Goal: Transaction & Acquisition: Purchase product/service

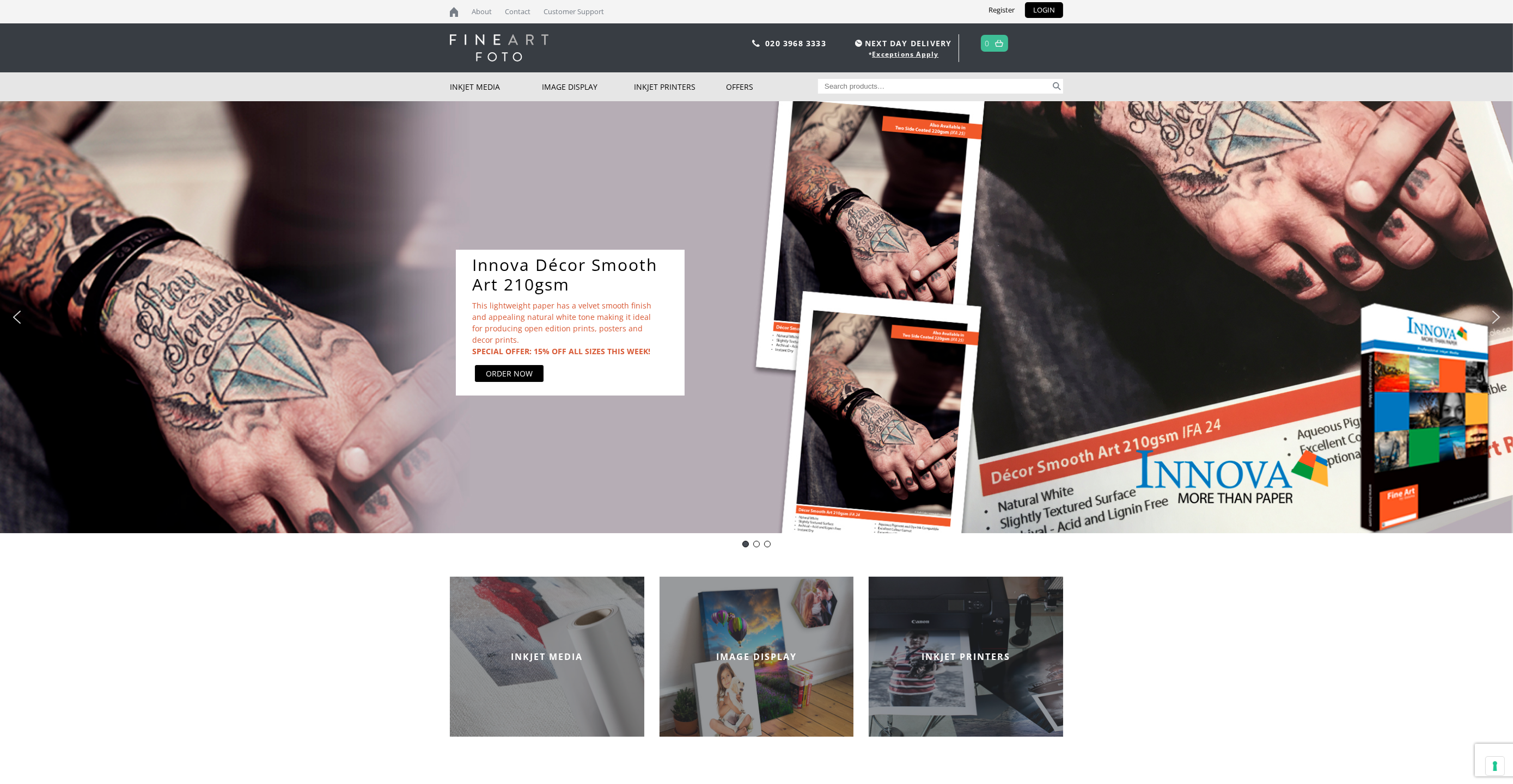
click at [890, 92] on input "Search for:" at bounding box center [934, 86] width 233 height 15
type input "ifa-26"
click at [1050, 79] on button "Search" at bounding box center [1056, 86] width 12 height 15
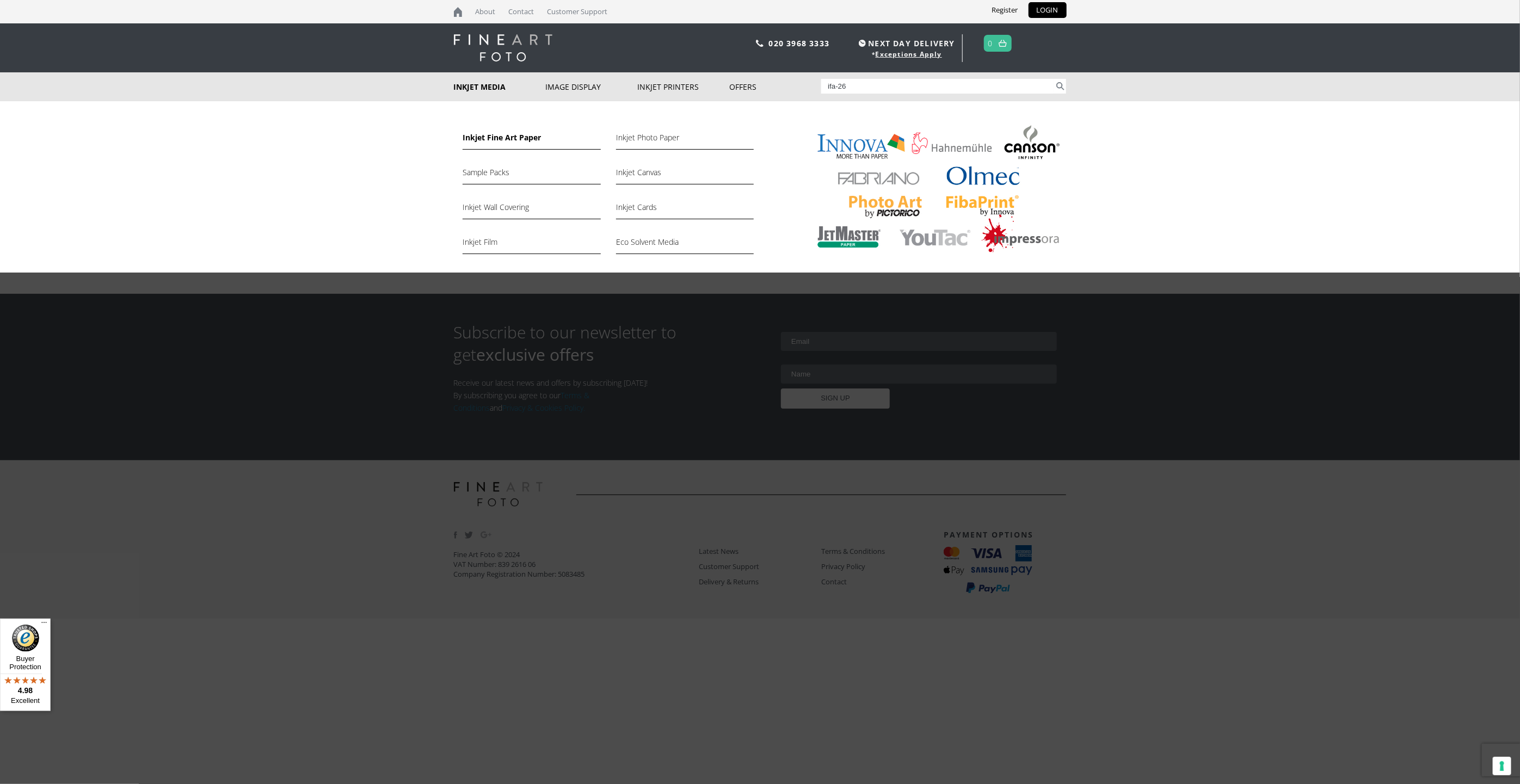
click at [496, 138] on link "Inkjet Fine Art Paper" at bounding box center [531, 140] width 138 height 18
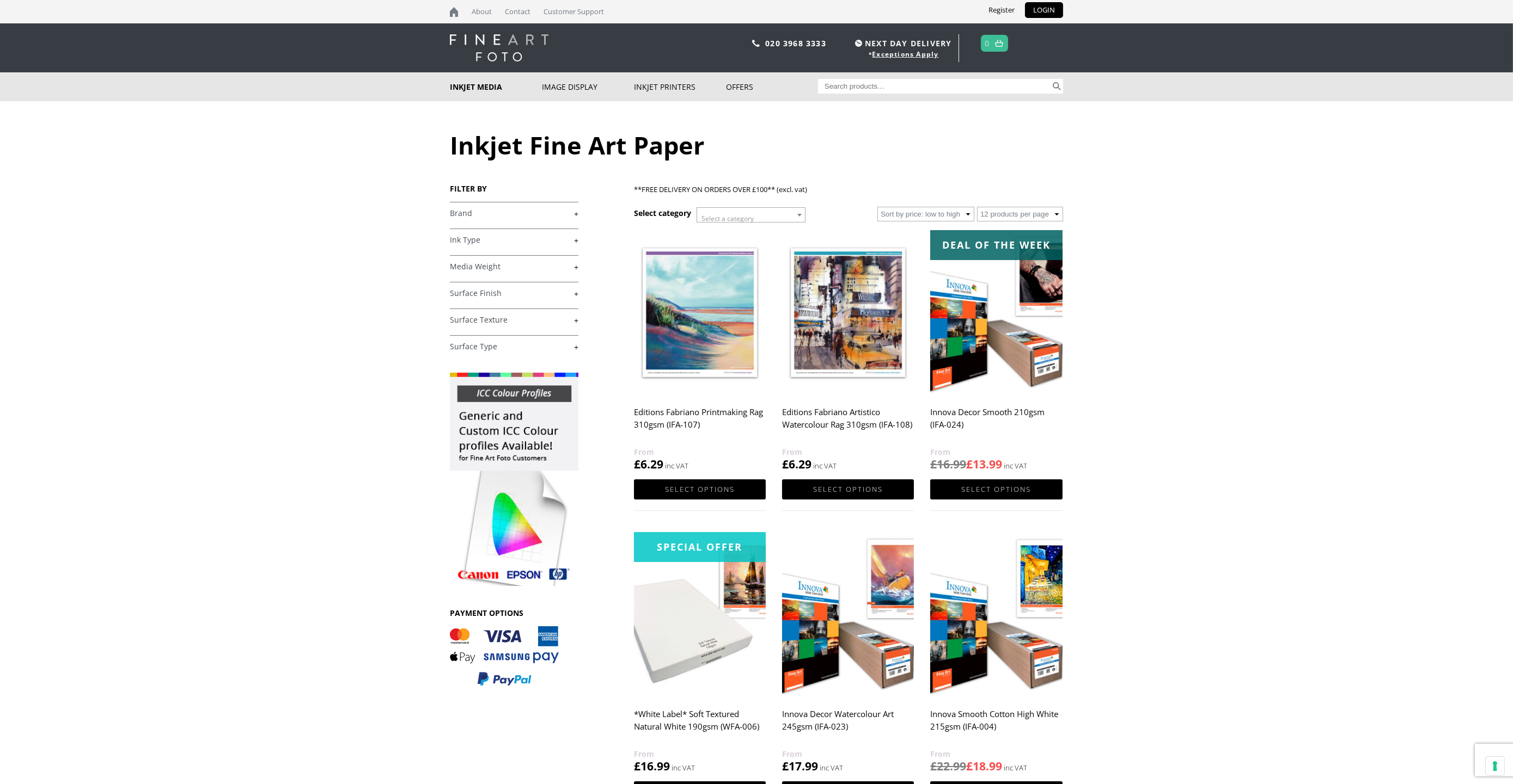
click at [495, 216] on link "+" at bounding box center [514, 213] width 128 height 10
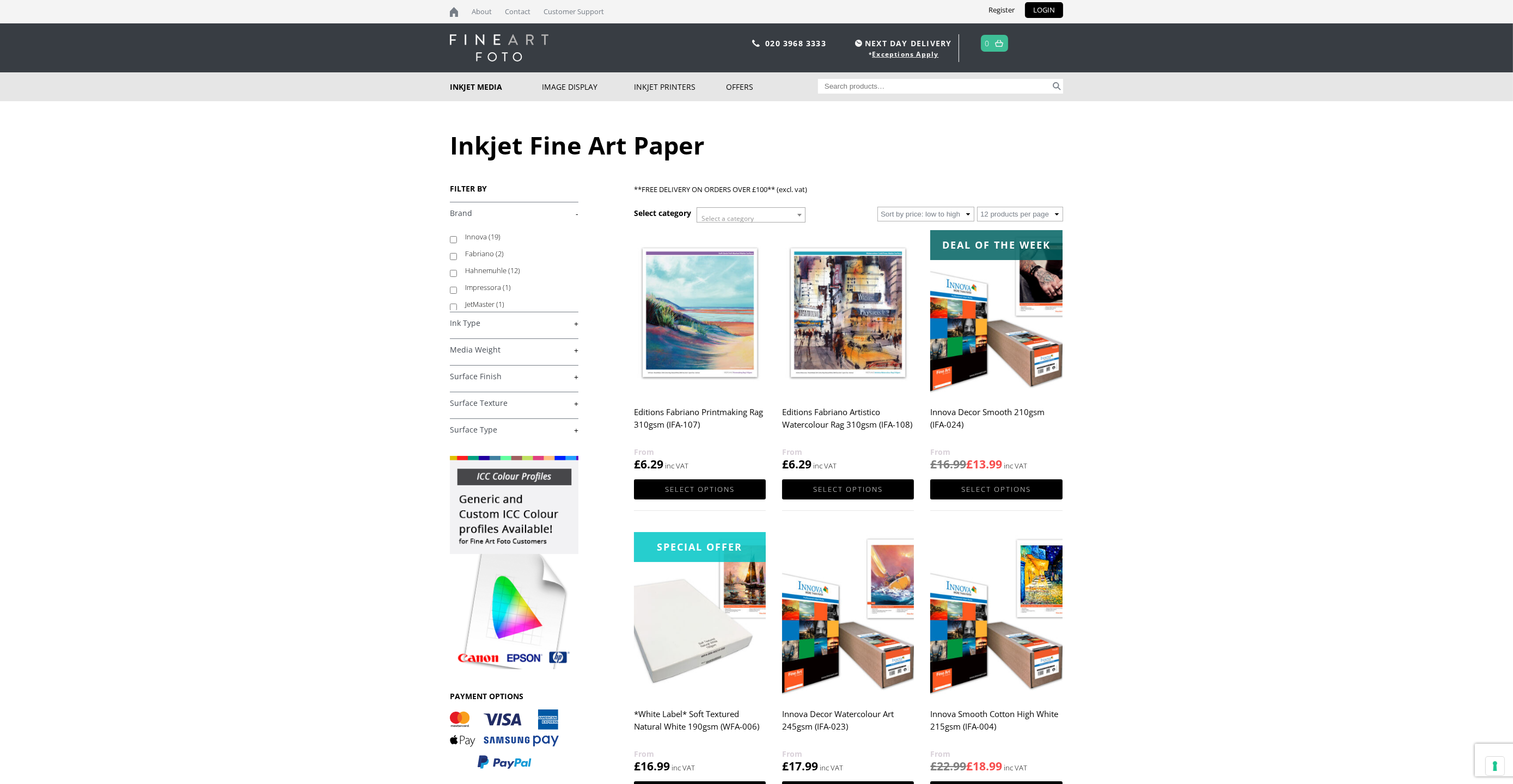
click at [450, 238] on input "Innova (19)" at bounding box center [453, 240] width 7 height 7
checkbox input "true"
click at [481, 376] on link "+" at bounding box center [514, 376] width 128 height 10
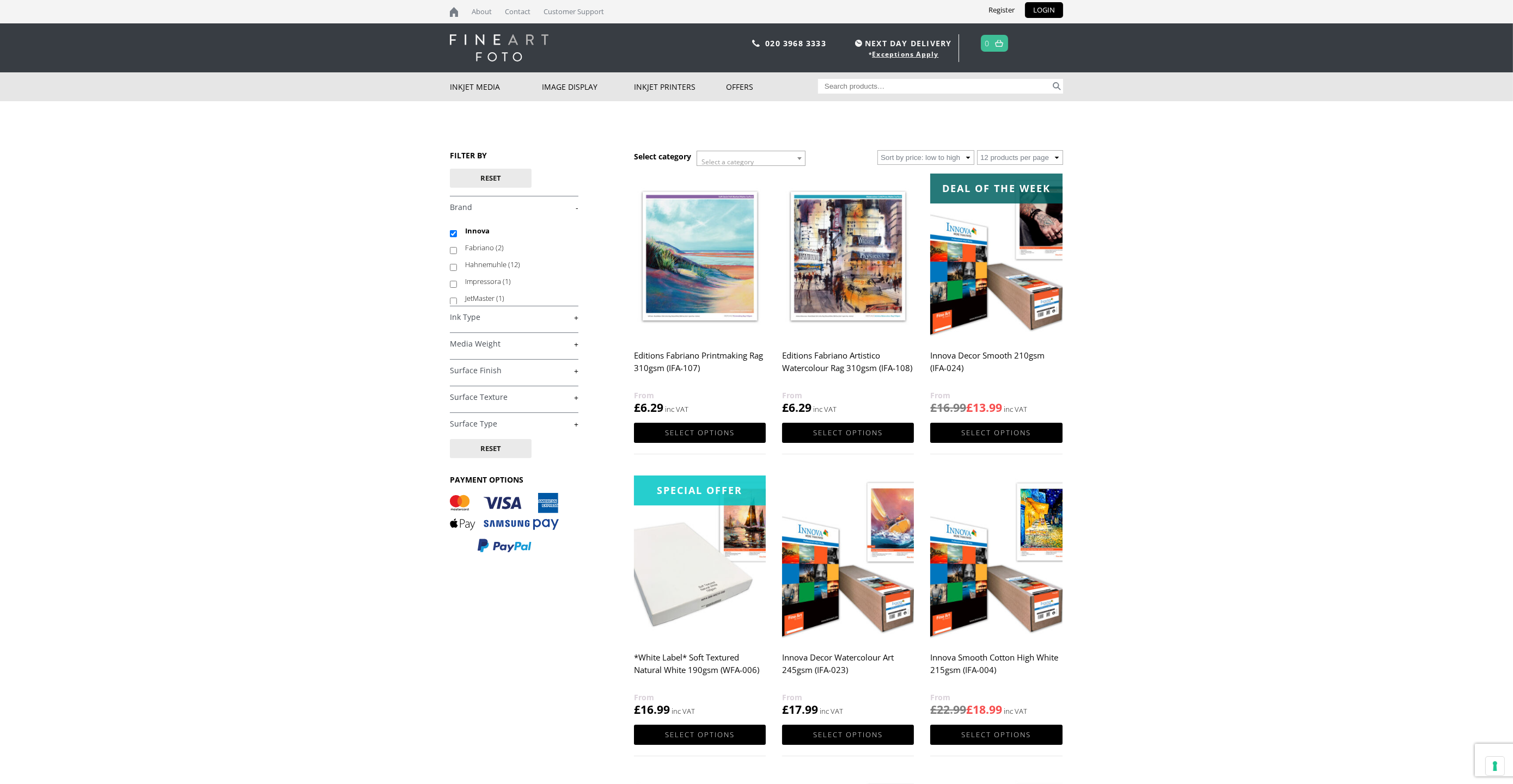
click at [485, 375] on link "+" at bounding box center [514, 370] width 128 height 10
click at [481, 415] on link "+" at bounding box center [514, 415] width 128 height 10
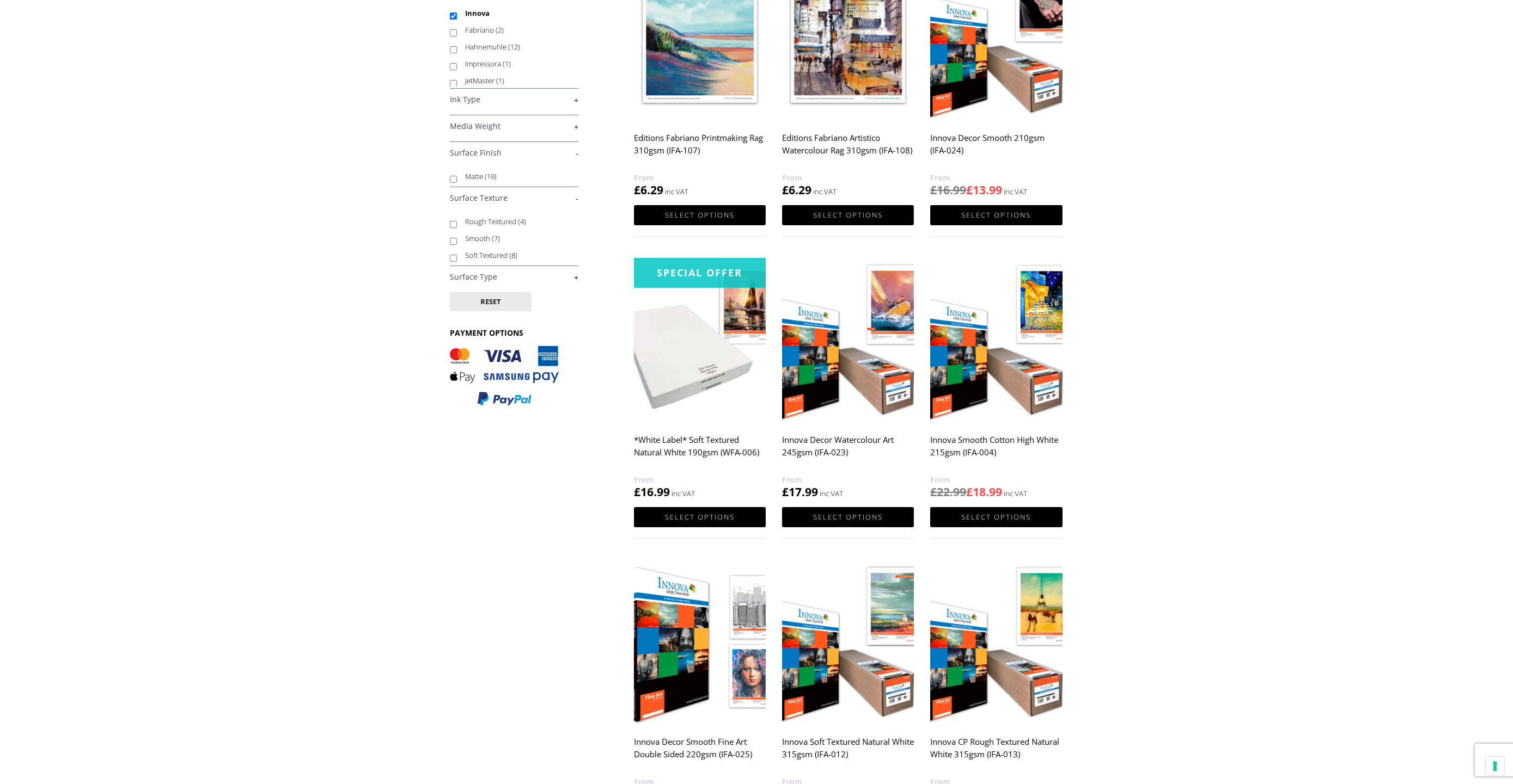
click at [1260, 467] on body "NEXT DAY DELIVERY * Exceptions Apply About Contact Customer Support Register LO…" at bounding box center [756, 174] width 1513 height 784
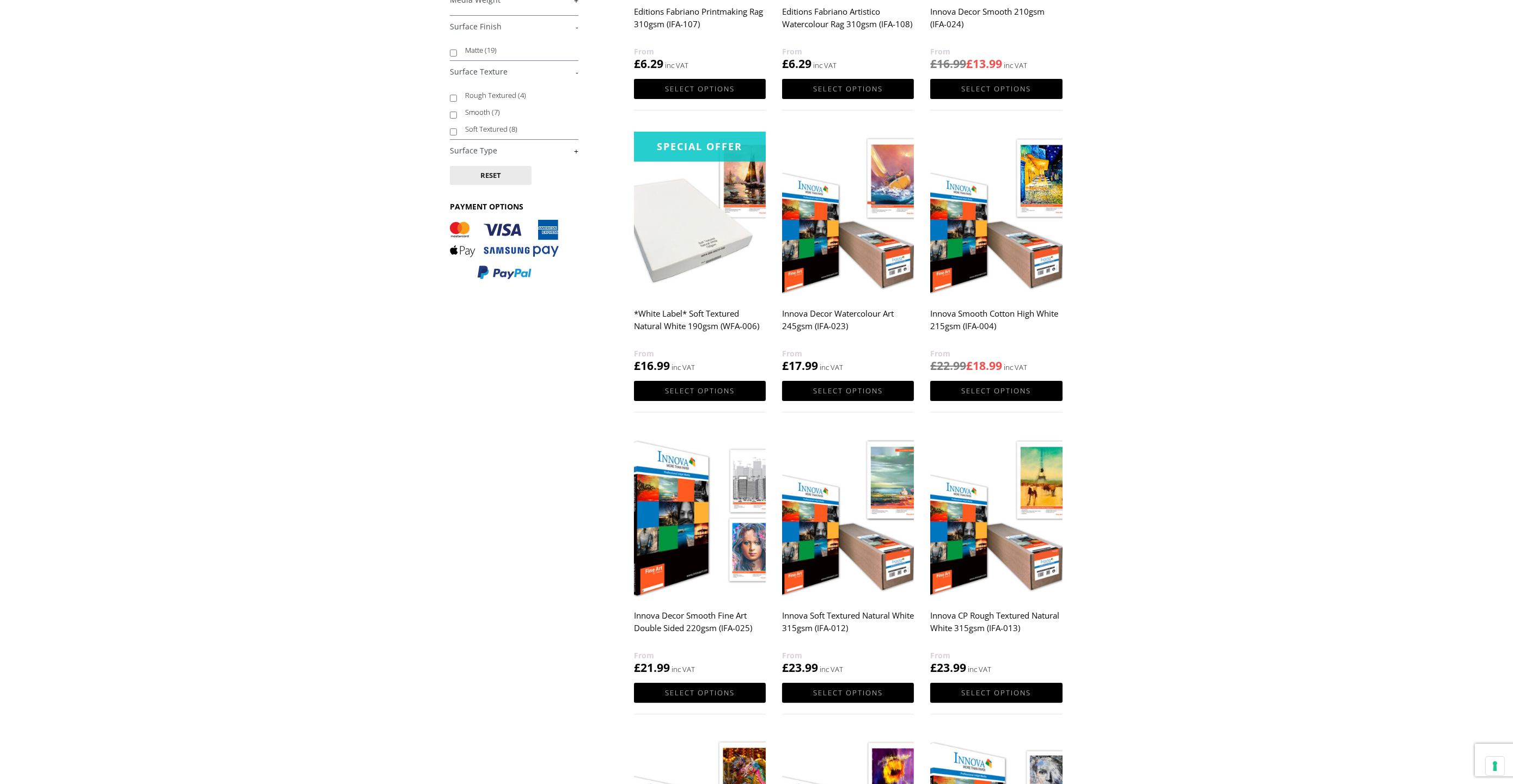
scroll to position [381, 0]
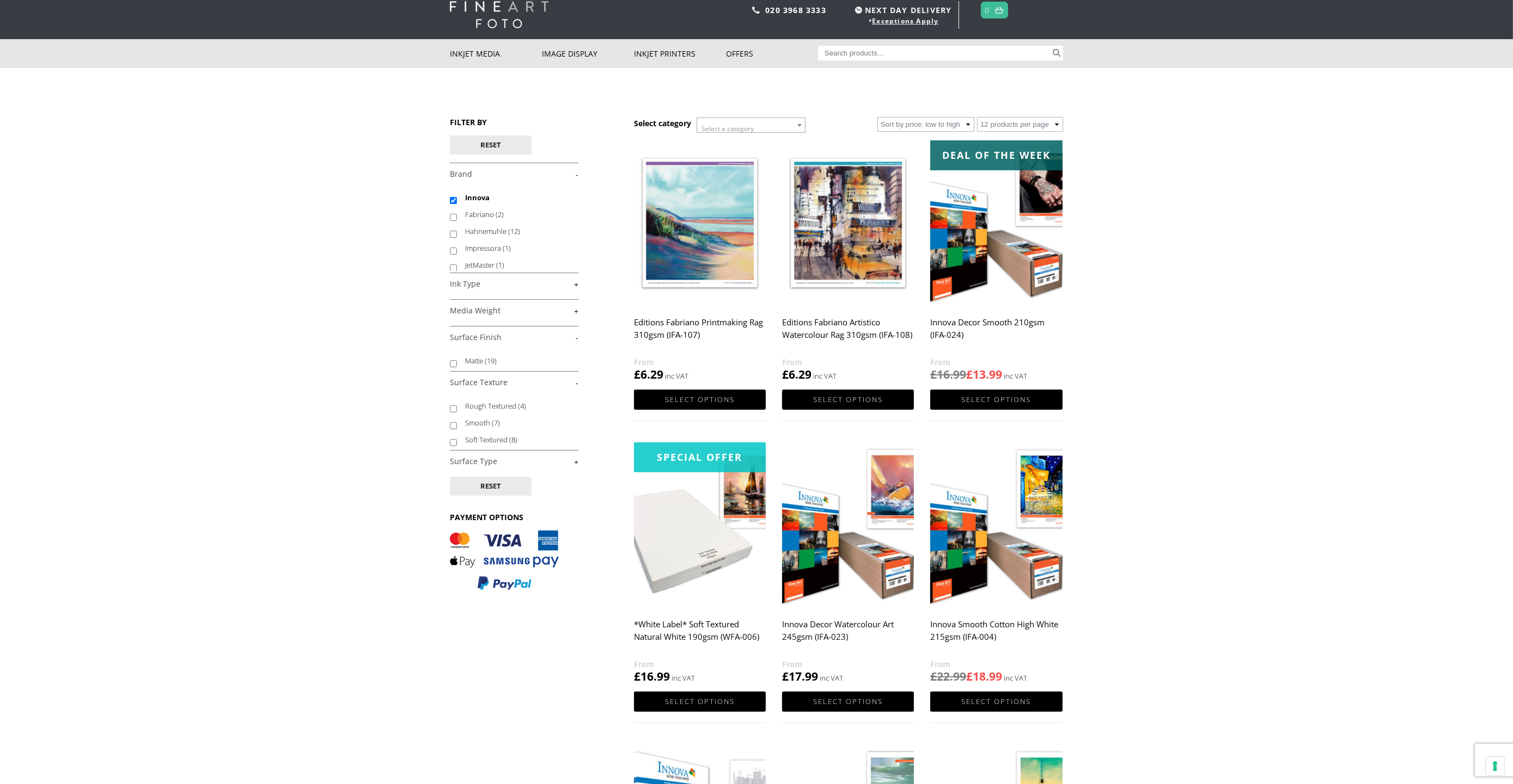
scroll to position [1, 0]
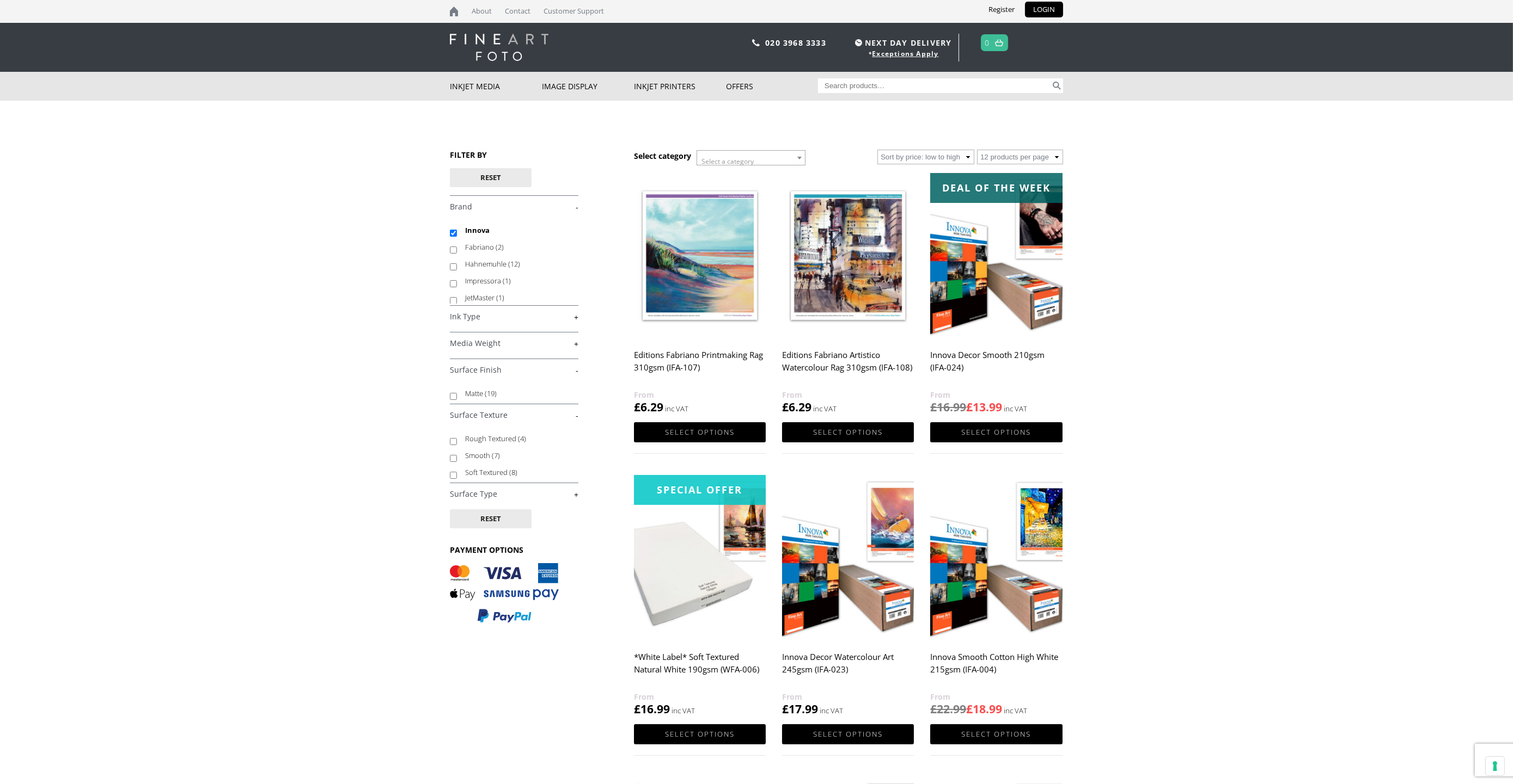
click at [977, 74] on div "Search for: Search" at bounding box center [940, 86] width 245 height 28
click at [965, 87] on input "Search for:" at bounding box center [934, 86] width 233 height 15
click at [1225, 325] on body "NEXT DAY DELIVERY * Exceptions Apply About Contact Customer Support Register LO…" at bounding box center [756, 391] width 1513 height 784
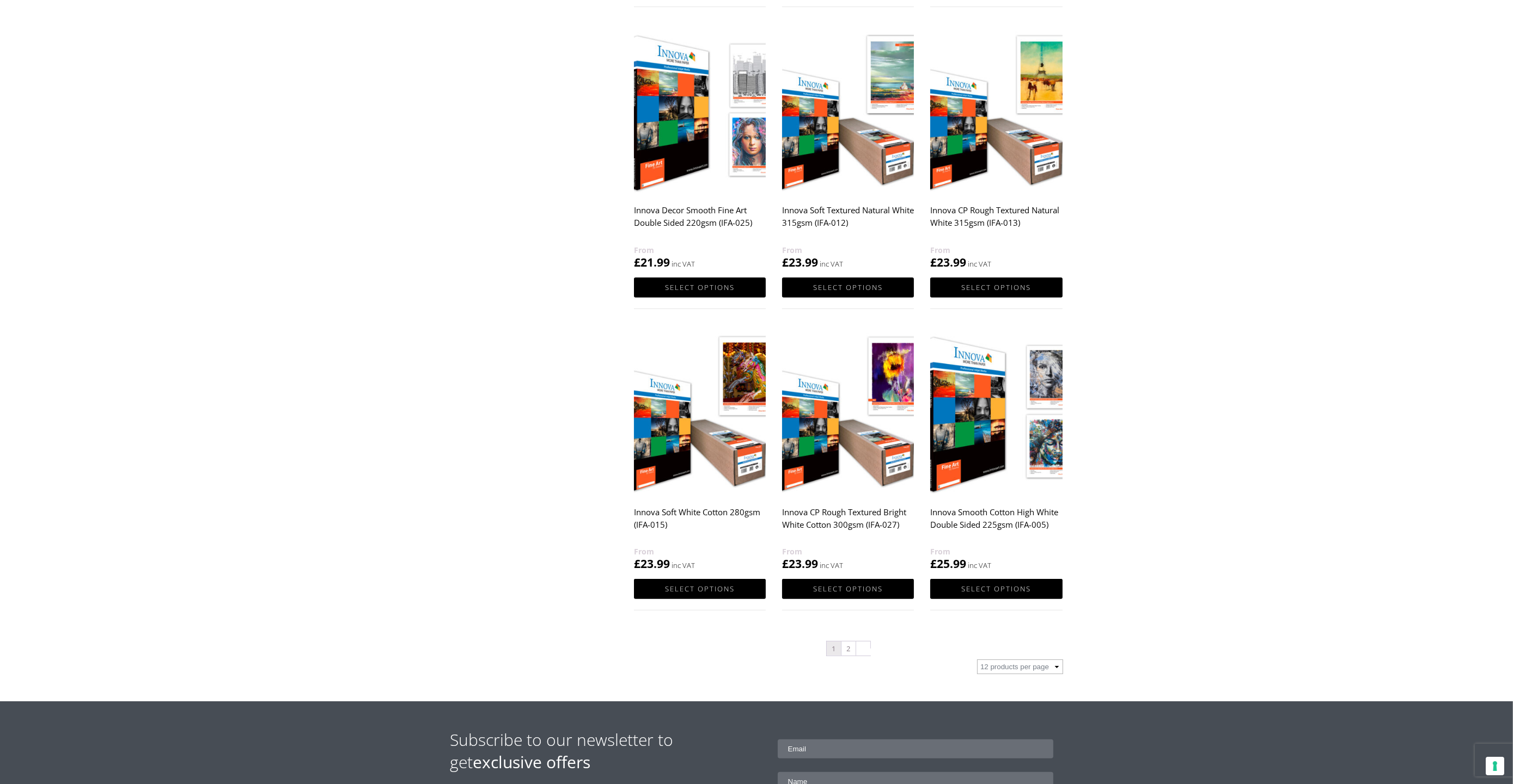
scroll to position [750, 0]
click at [849, 654] on link "2" at bounding box center [849, 648] width 14 height 14
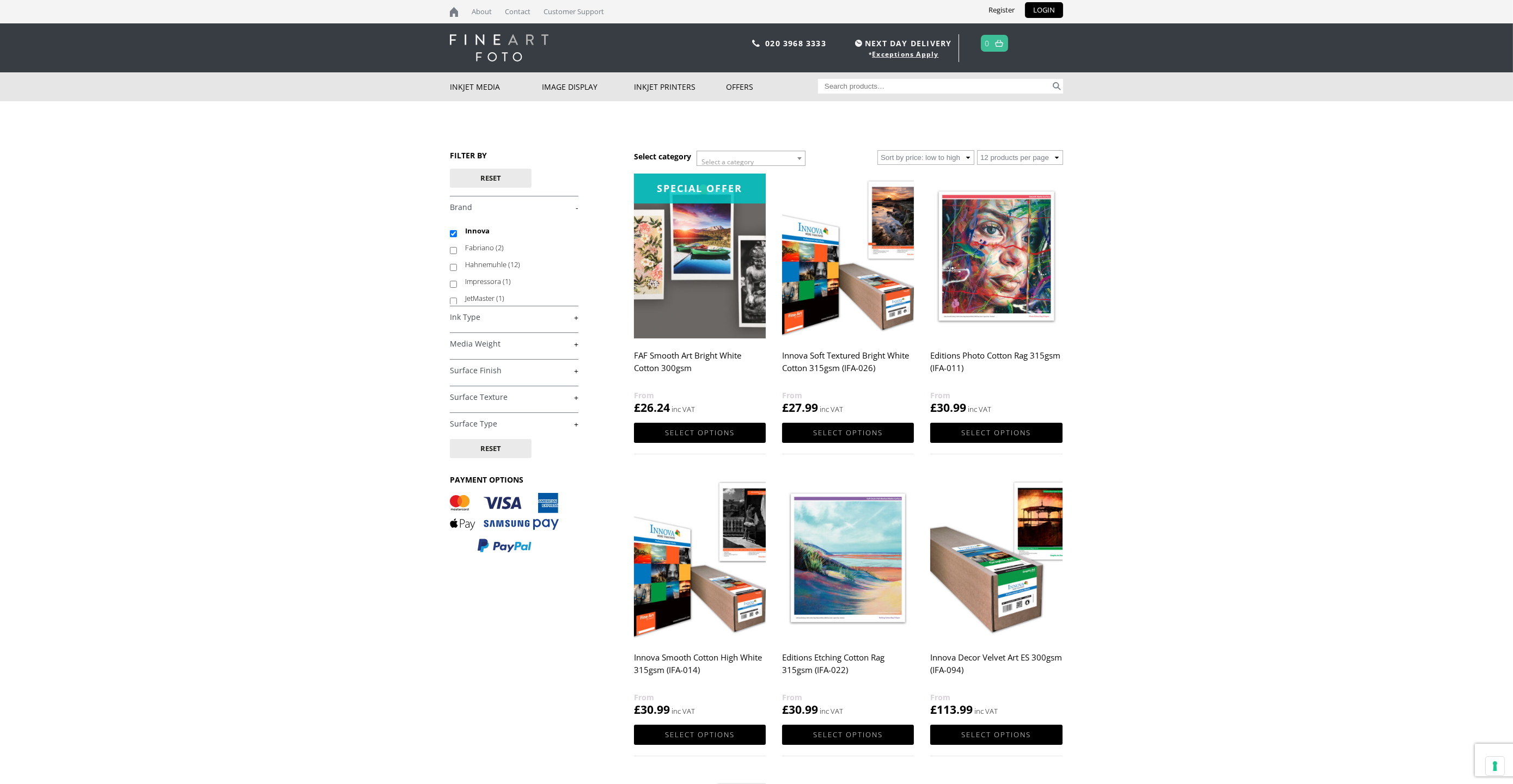
click at [881, 298] on img at bounding box center [848, 256] width 132 height 165
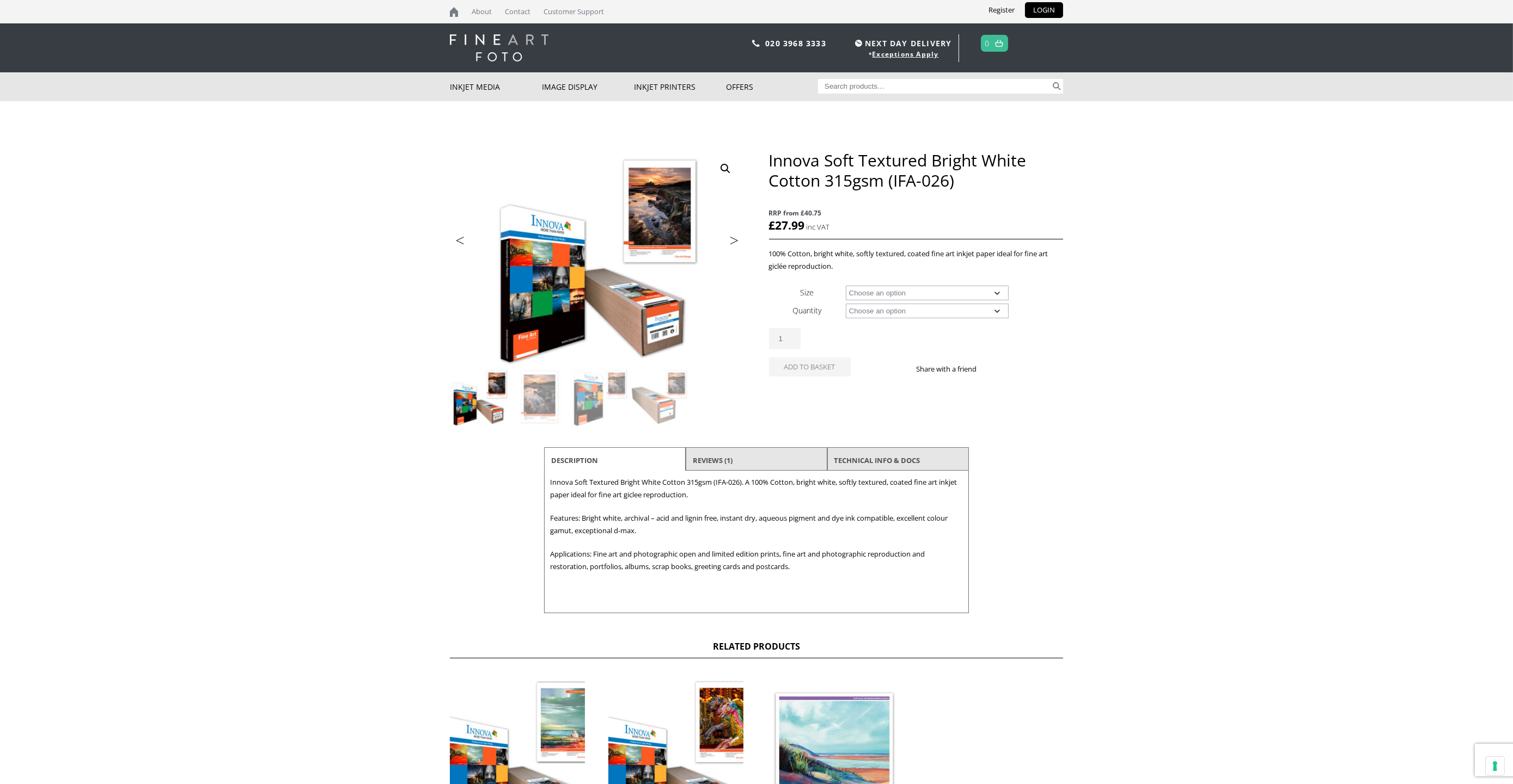
drag, startPoint x: 0, startPoint y: 0, endPoint x: 881, endPoint y: 298, distance: 930.0
click at [881, 298] on select "Choose an option A4 Sheet A3 Sheet A3+ Sheet A2 Sheet 17" Wide Roll 24" Wide Ro…" at bounding box center [927, 293] width 164 height 15
click at [846, 286] on select "Choose an option A4 Sheet A3 Sheet A3+ Sheet A2 Sheet 17" Wide Roll 24" Wide Ro…" at bounding box center [927, 293] width 164 height 15
select select "44-wide-roll"
click at [879, 311] on select "Choose an option 15m" at bounding box center [927, 311] width 164 height 15
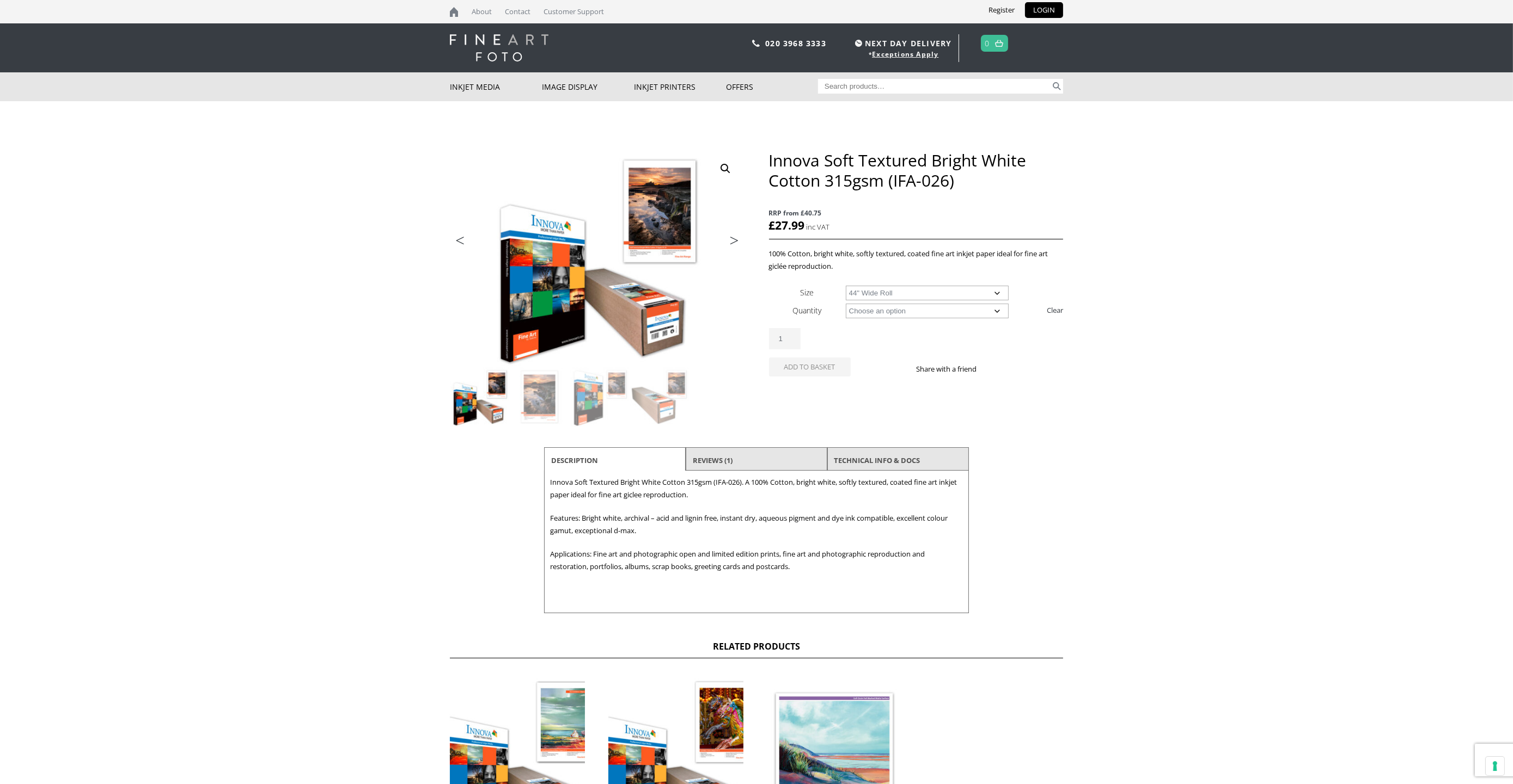
select select "15m"
click at [846, 304] on select "Choose an option 15m" at bounding box center [927, 311] width 164 height 15
select select "44-wide-roll"
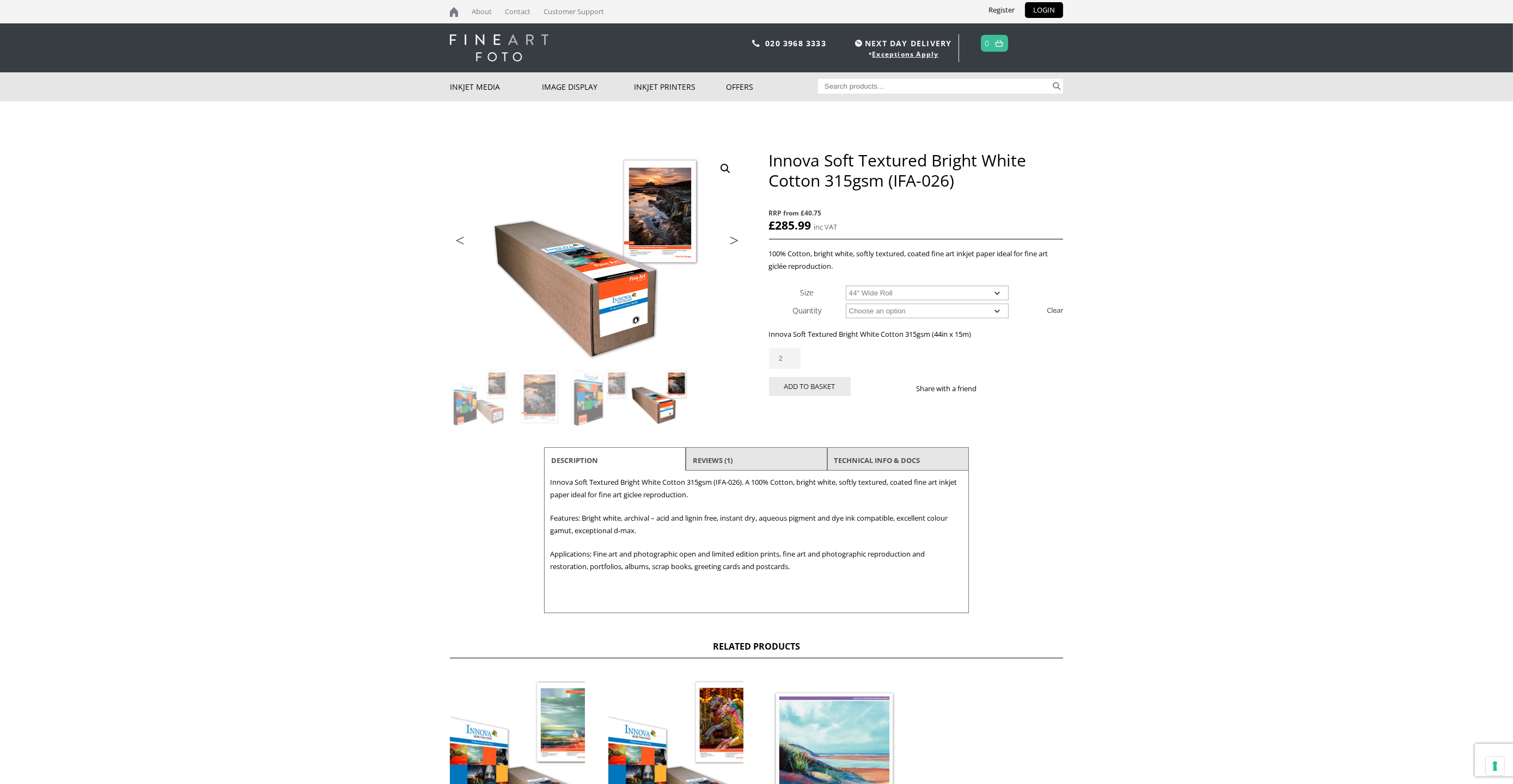
type input "2"
click at [794, 358] on input "2" at bounding box center [784, 358] width 32 height 21
click at [801, 386] on button "Add to basket" at bounding box center [809, 387] width 81 height 19
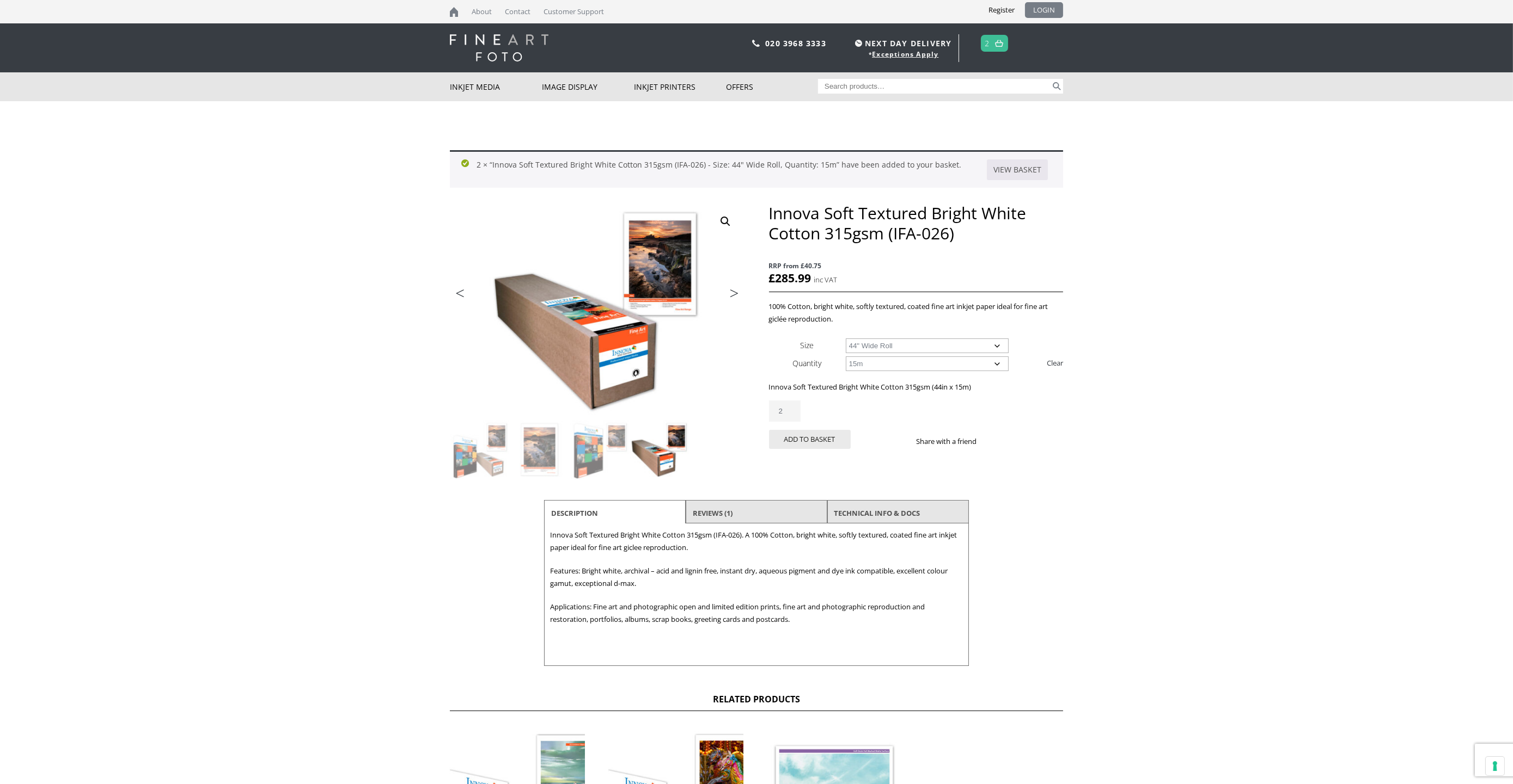
click at [1044, 10] on link "LOGIN" at bounding box center [1044, 10] width 38 height 16
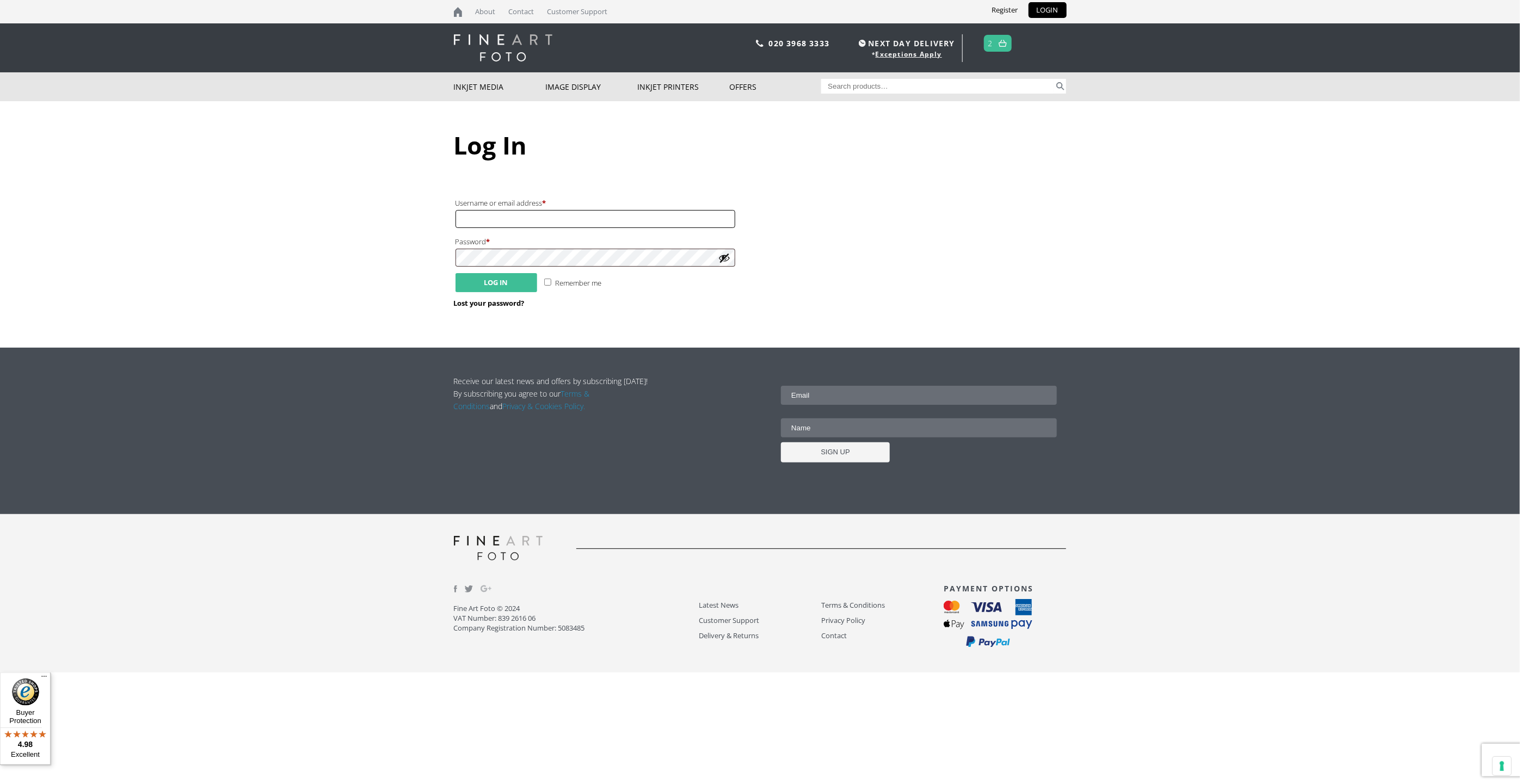
type input "[PERSON_NAME].[PERSON_NAME]"
click at [474, 279] on button "Log in" at bounding box center [496, 283] width 81 height 19
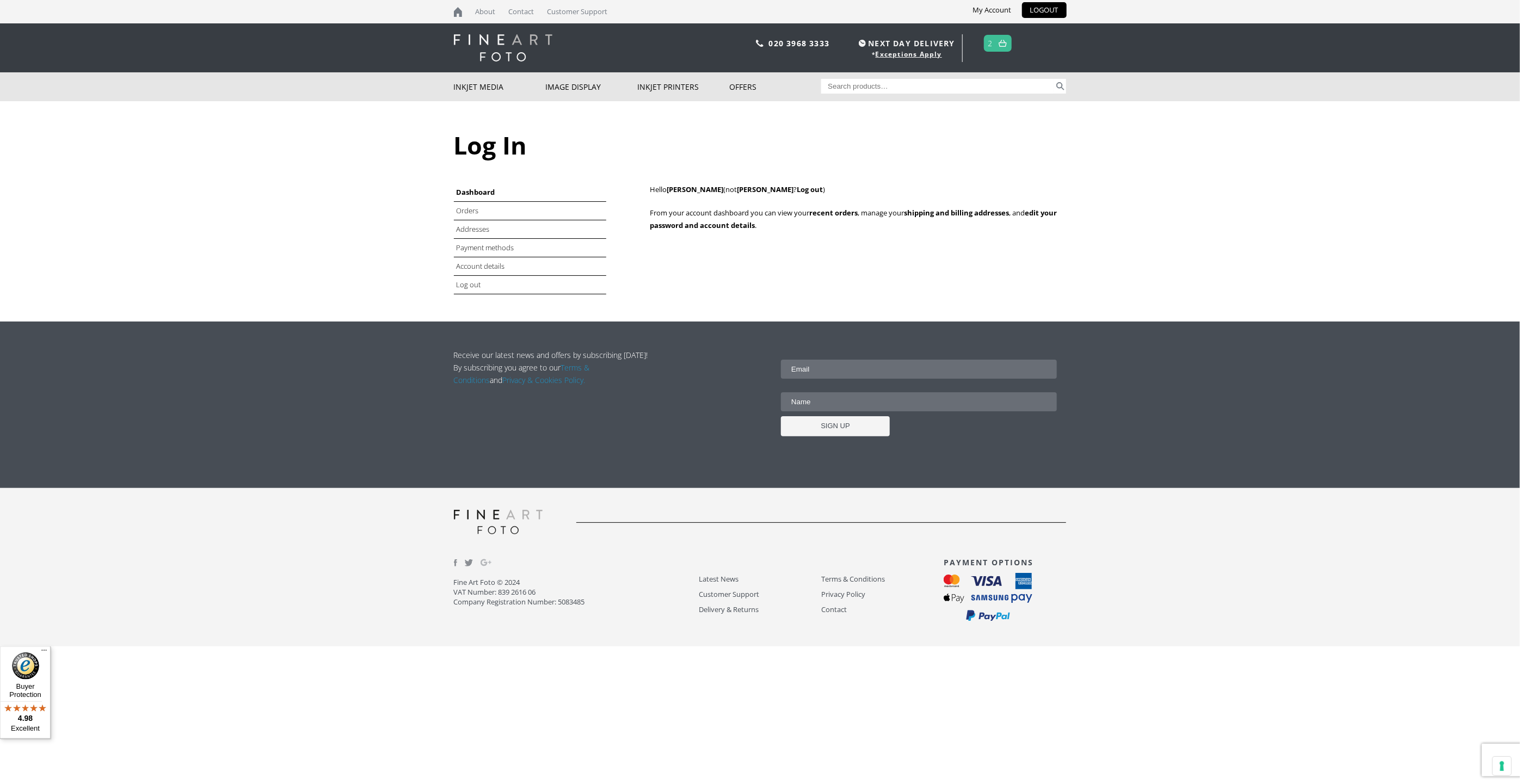
click at [996, 42] on span "2" at bounding box center [997, 43] width 28 height 17
click at [1003, 46] on img at bounding box center [1003, 43] width 8 height 7
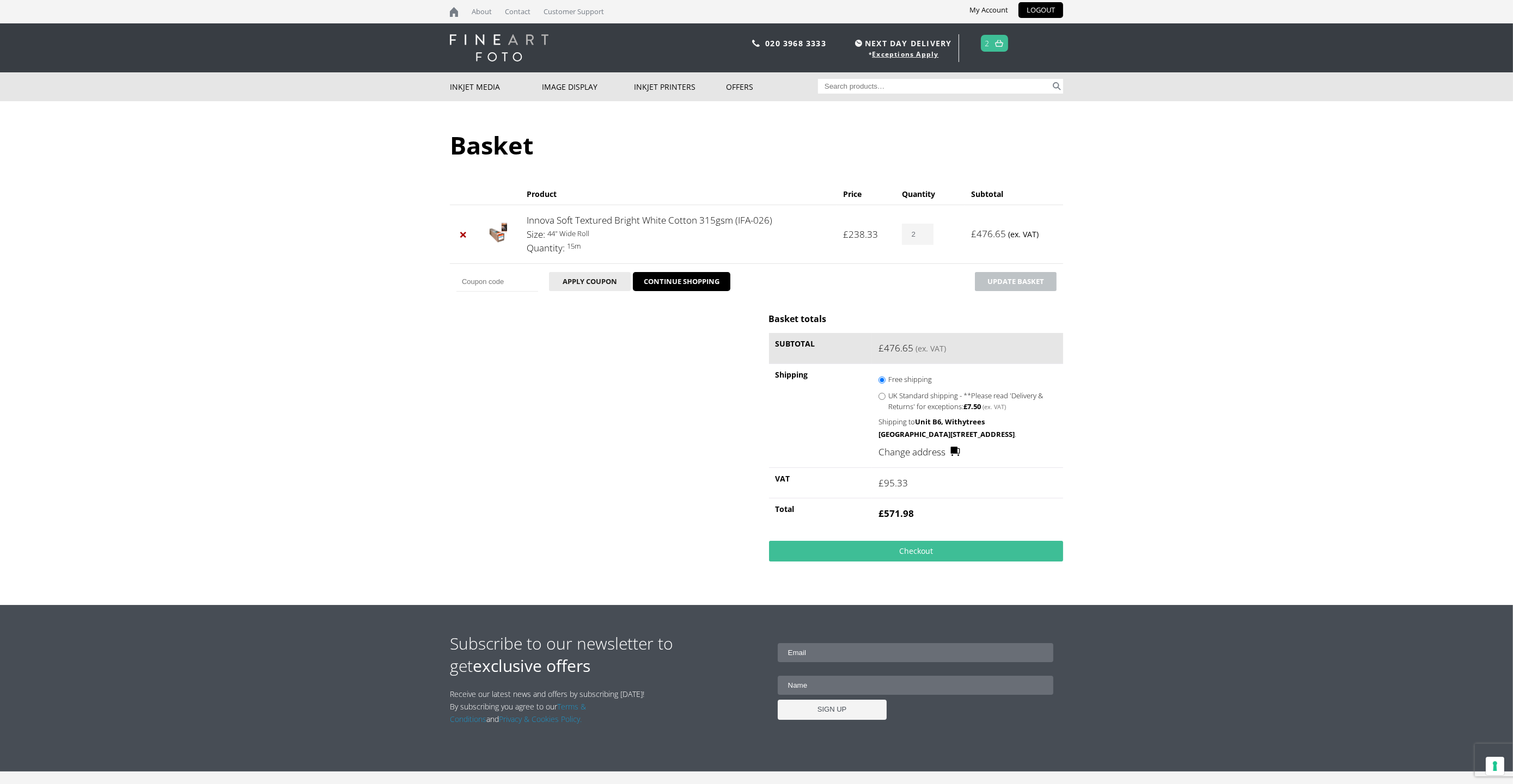
click at [1244, 286] on body "NEXT DAY DELIVERY * Exceptions Apply About Contact Customer Support My Account …" at bounding box center [756, 392] width 1513 height 784
click at [928, 562] on link "Checkout" at bounding box center [916, 551] width 294 height 21
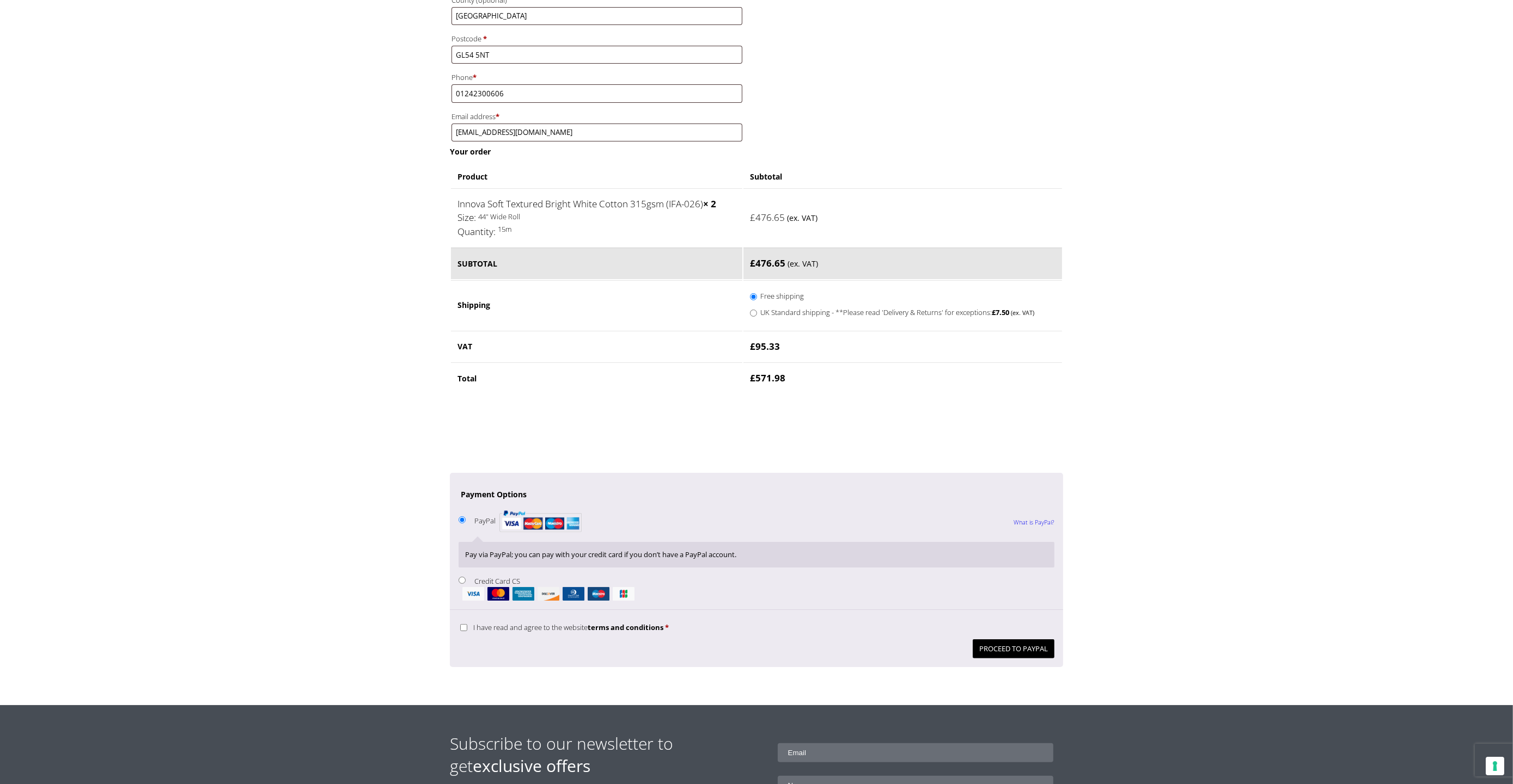
scroll to position [544, 0]
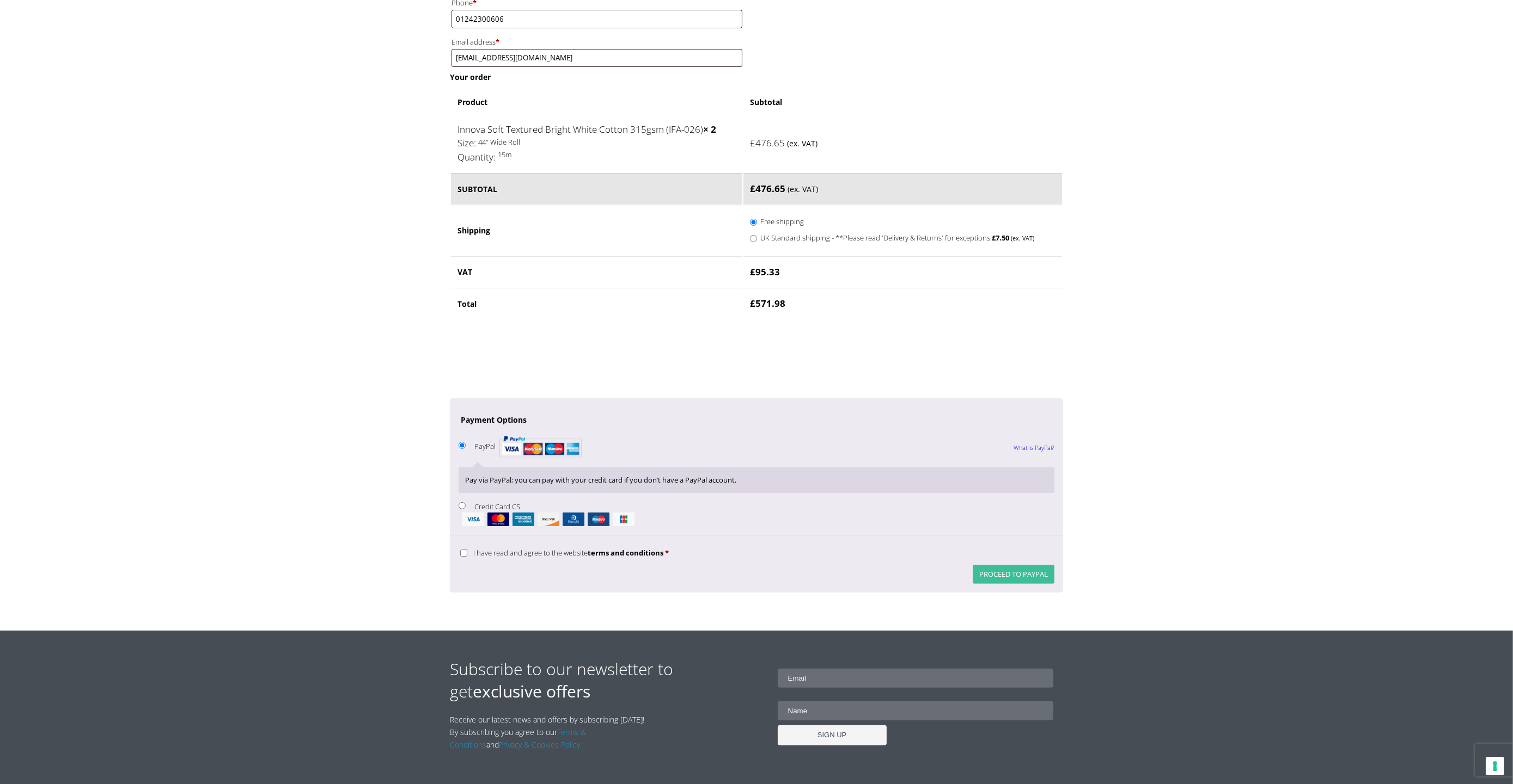
click at [1034, 584] on button "Proceed to PayPal" at bounding box center [1013, 574] width 81 height 19
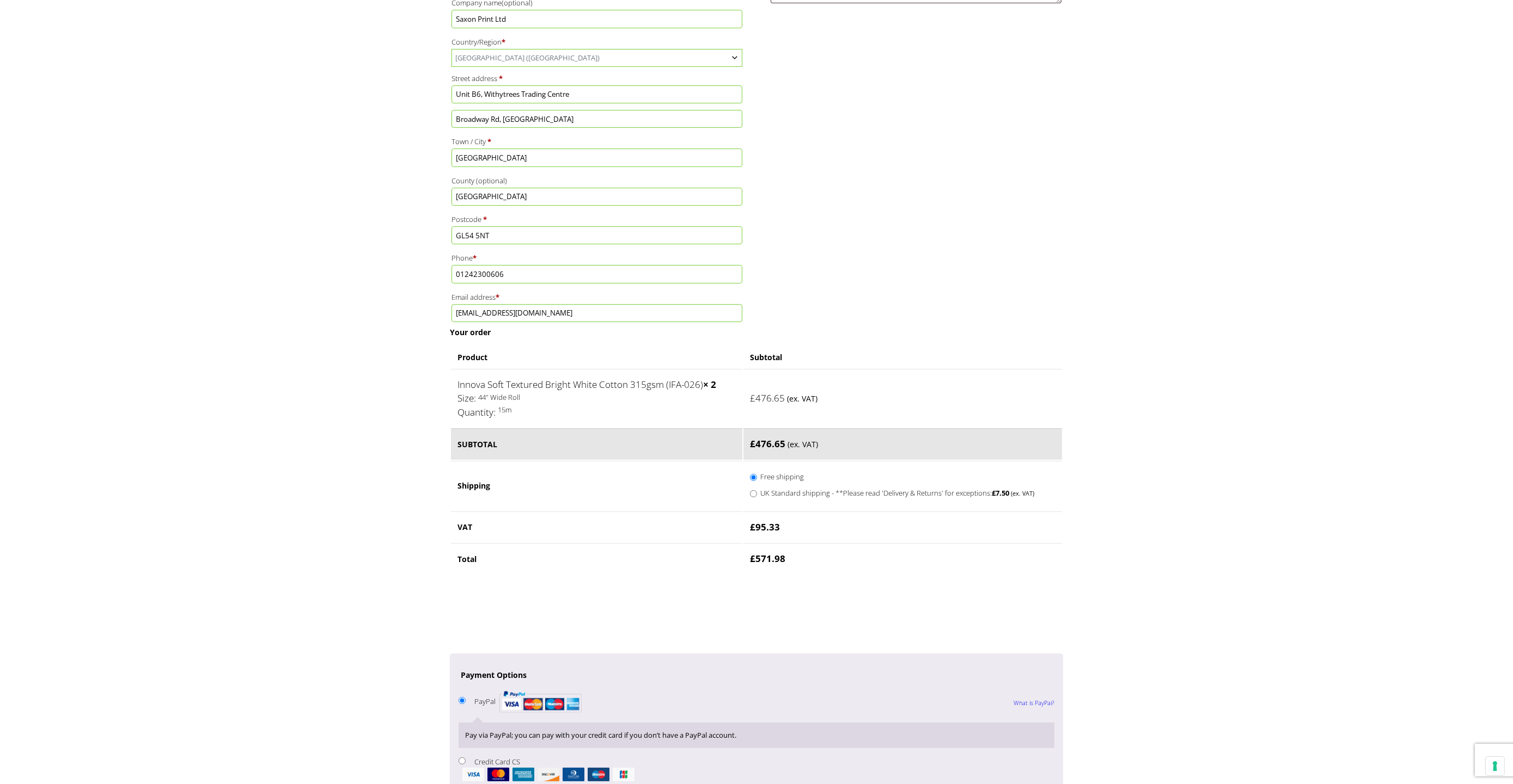
scroll to position [780, 0]
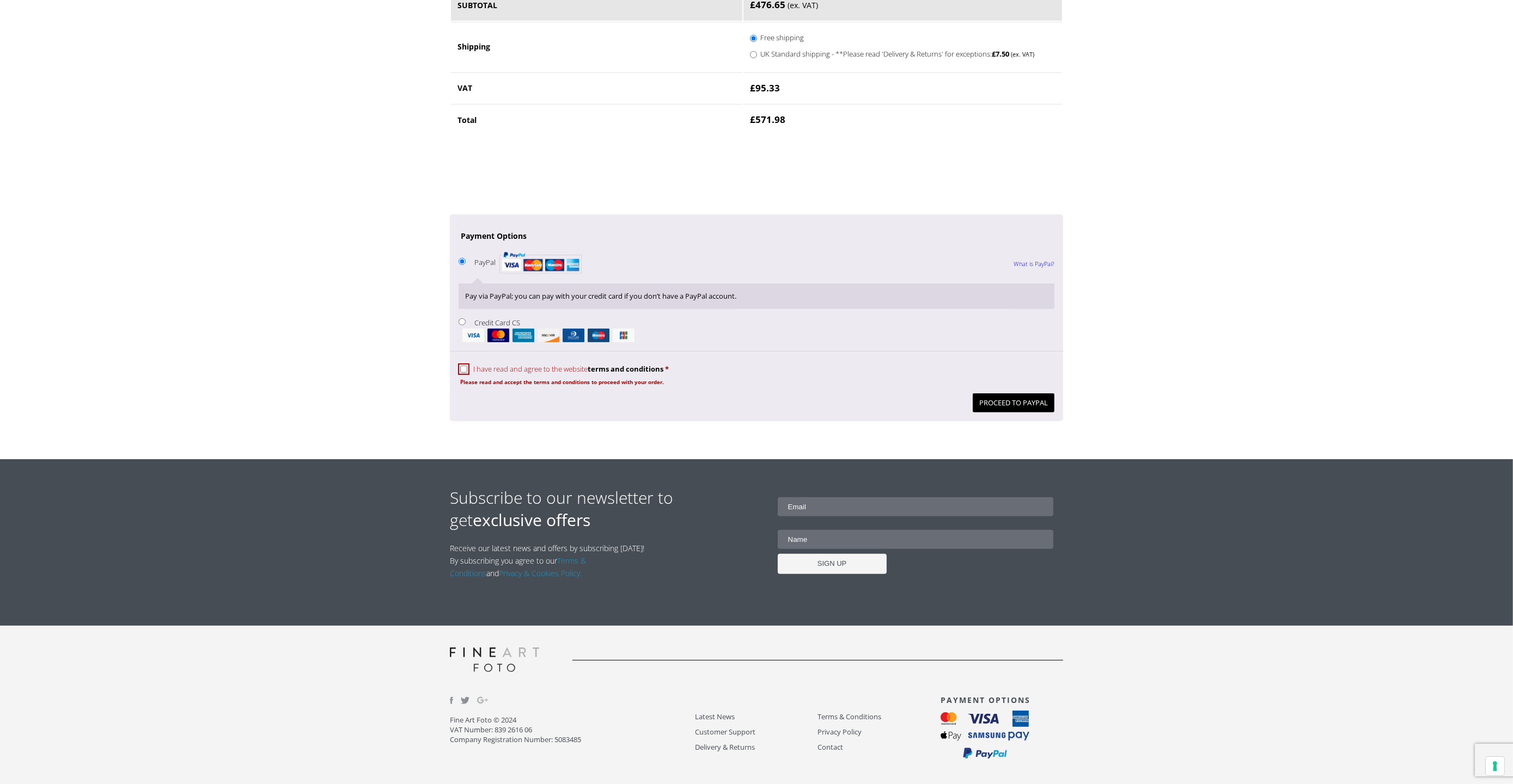
click at [470, 367] on label "I have read and agree to the website terms and conditions *" at bounding box center [564, 369] width 209 height 10
click at [467, 367] on input "I have read and agree to the website terms and conditions *" at bounding box center [464, 369] width 7 height 7
checkbox input "true"
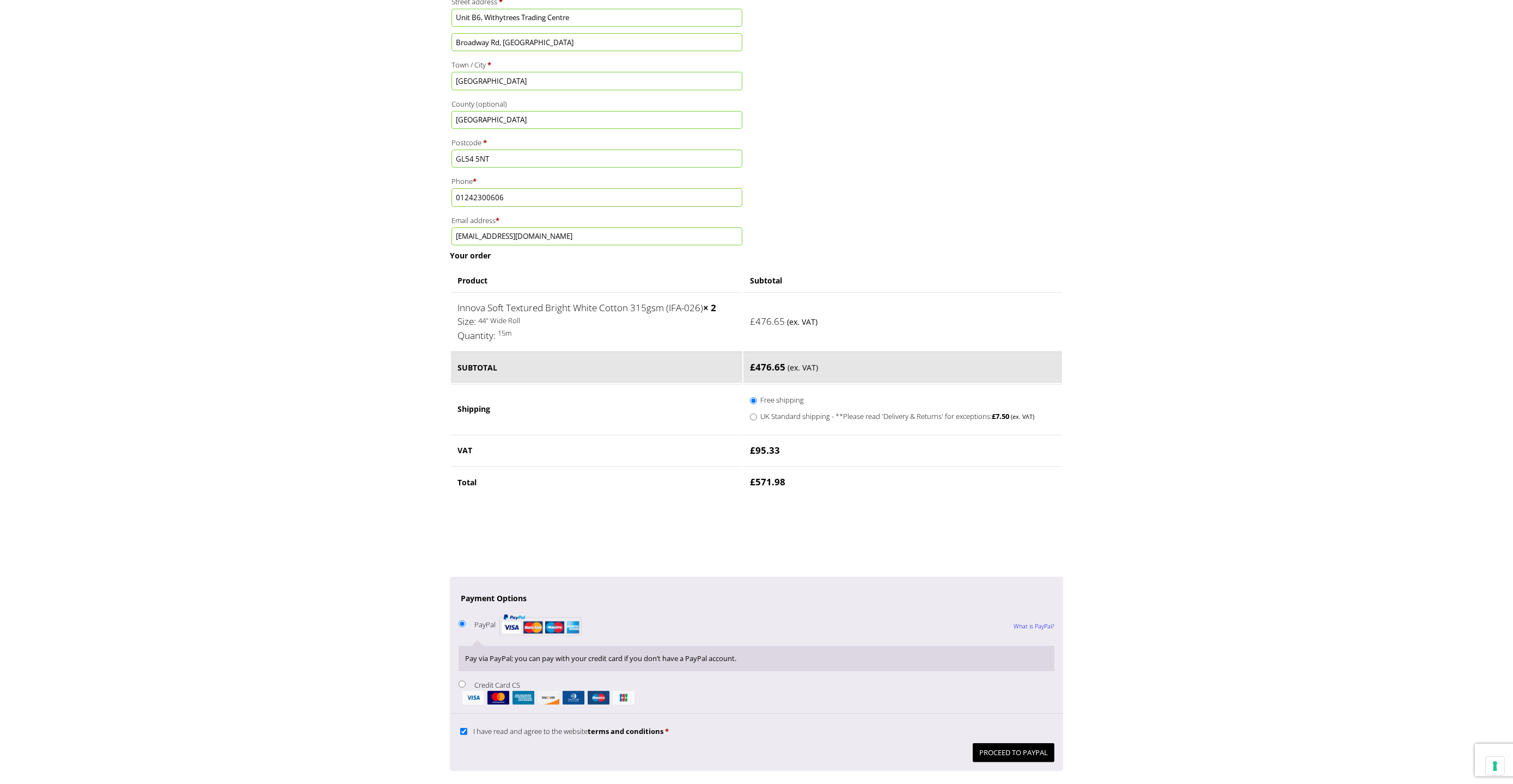
scroll to position [768, 0]
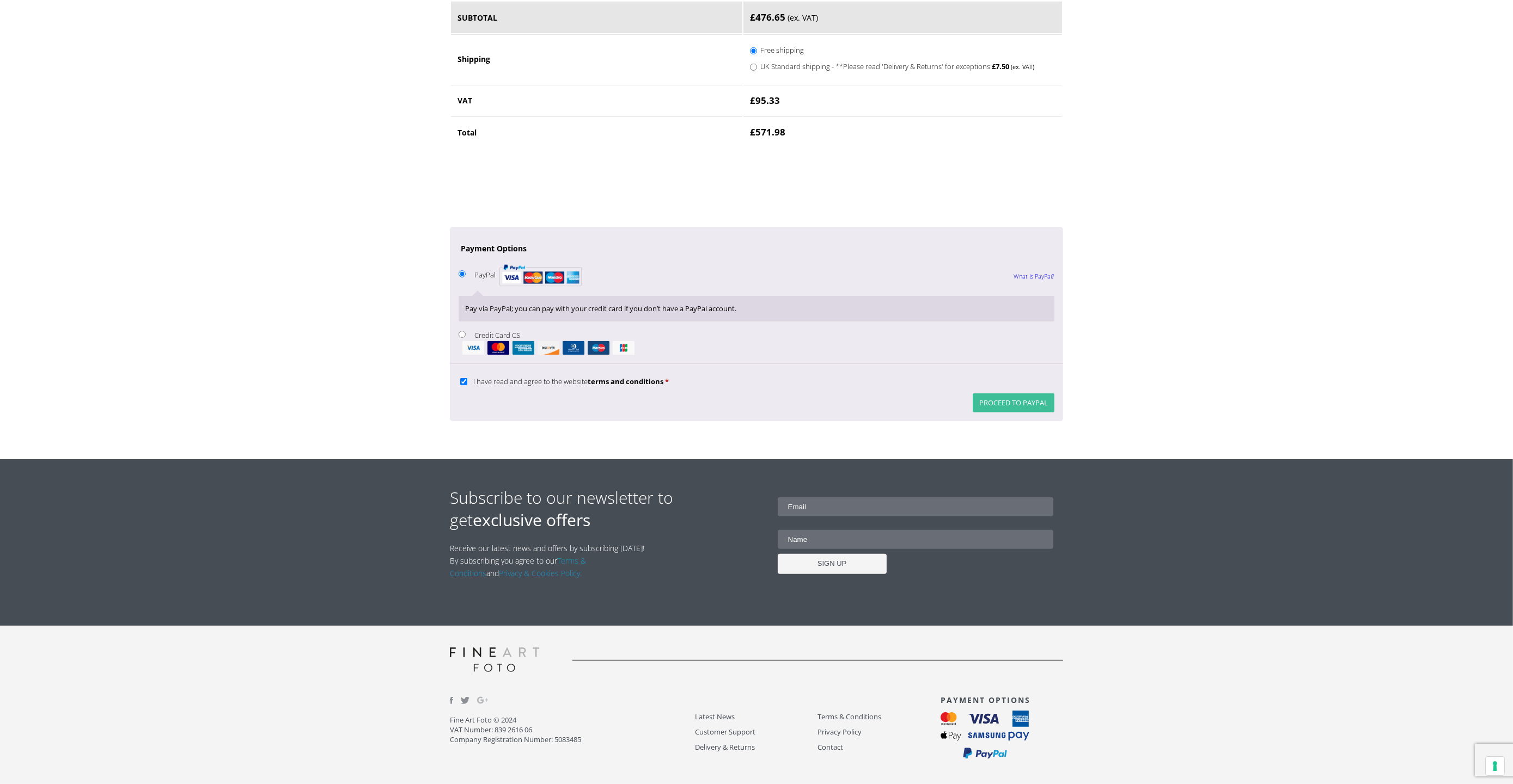
click at [1023, 398] on button "Proceed to PayPal" at bounding box center [1013, 403] width 81 height 19
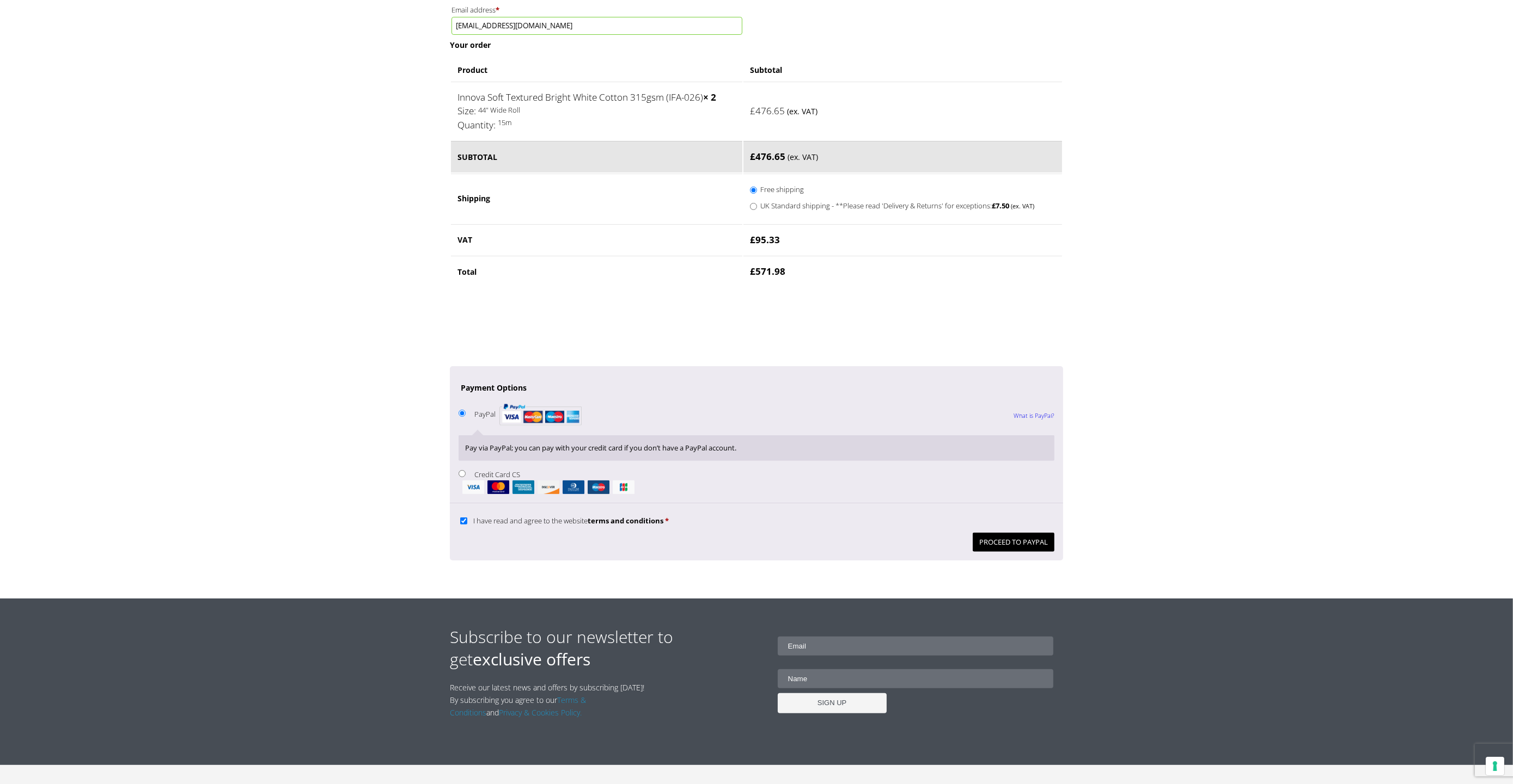
scroll to position [682, 0]
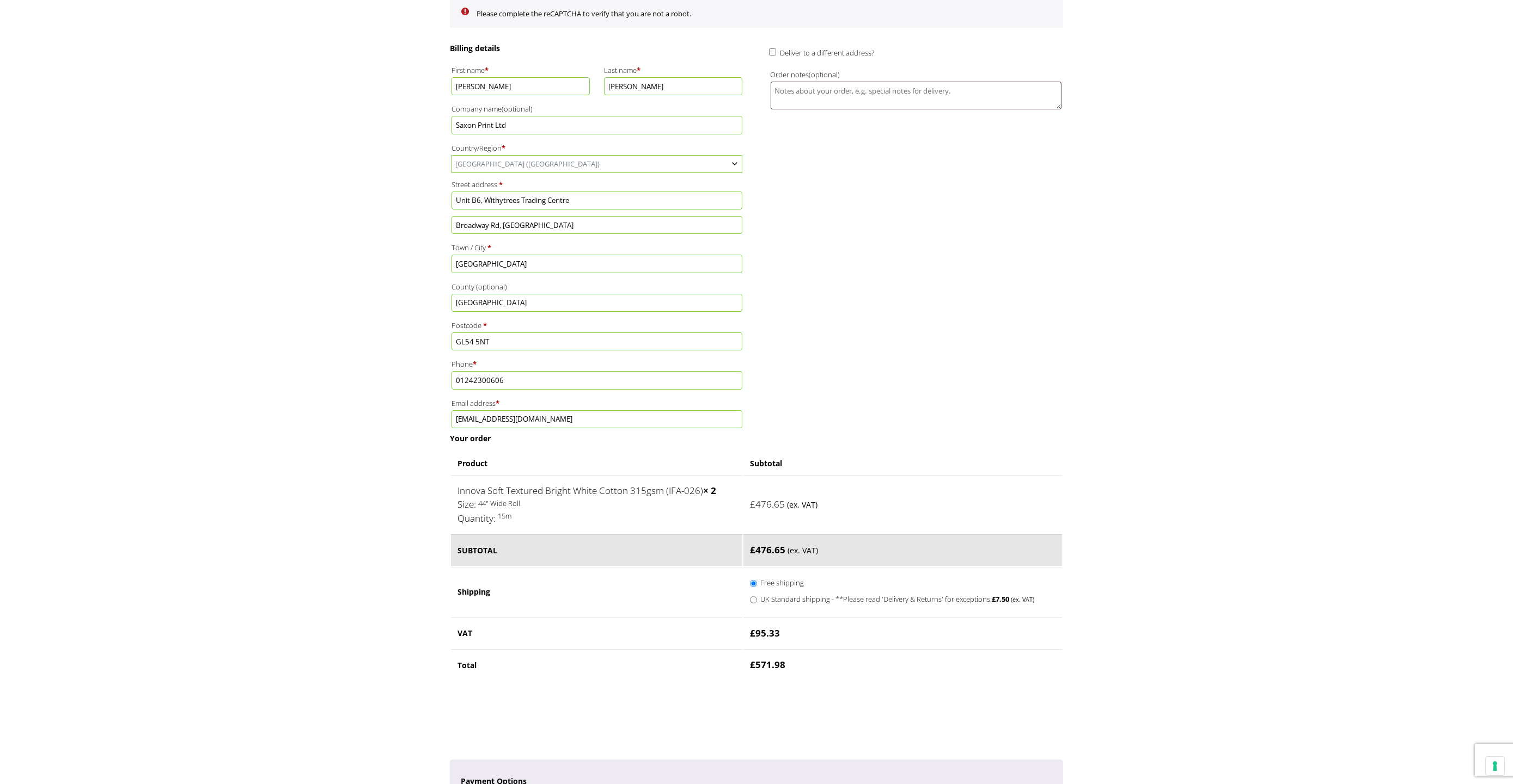
scroll to position [236, 0]
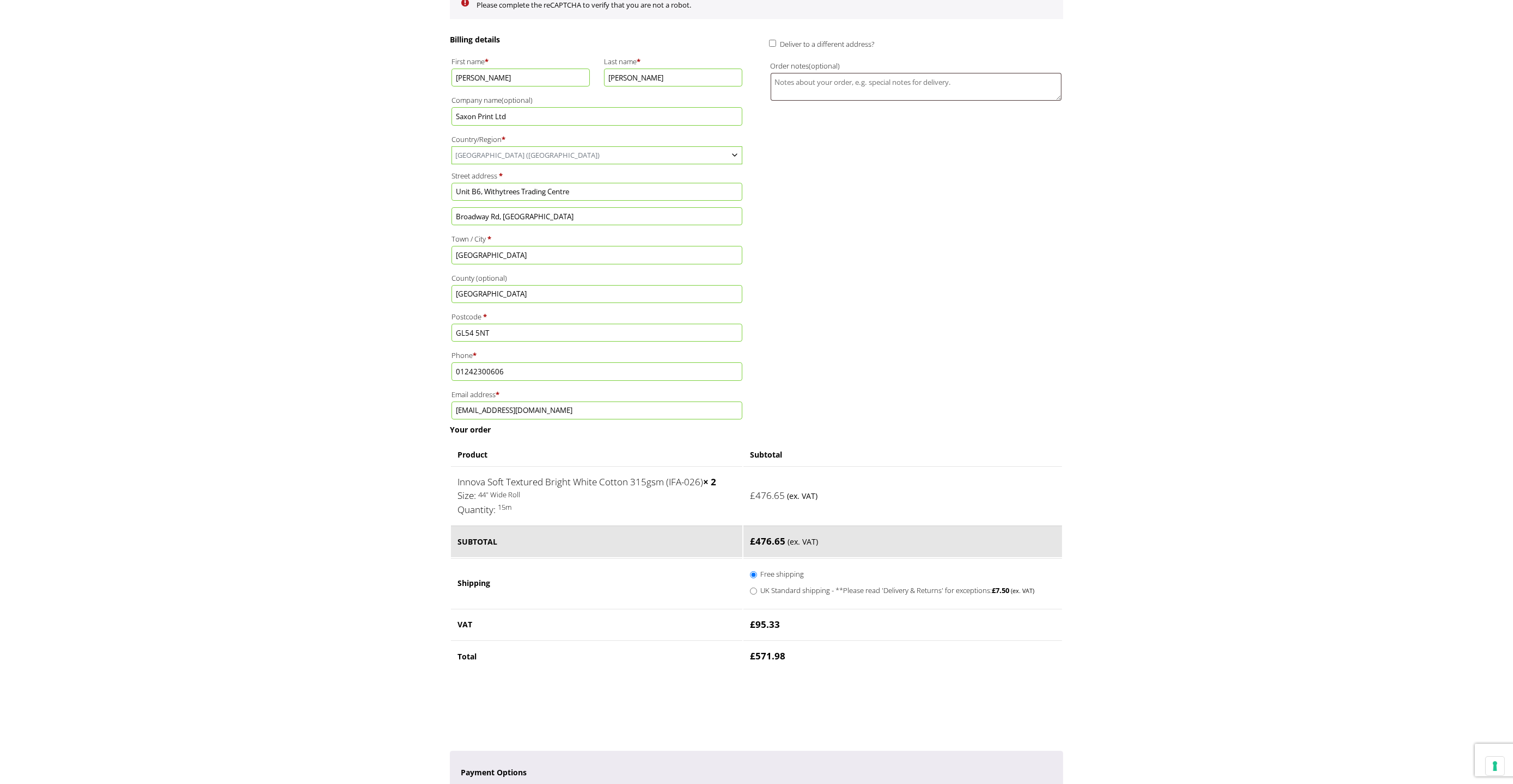
click at [824, 294] on div "Billing details First name * Adrian Last name * Davis Company name (optional) S…" at bounding box center [756, 229] width 613 height 390
click at [674, 190] on input "Unit B6, Withytrees Trading Centre" at bounding box center [597, 192] width 291 height 18
click at [1082, 236] on body "NEXT DAY DELIVERY * Exceptions Apply About Contact Customer Support My Account …" at bounding box center [756, 156] width 1513 height 784
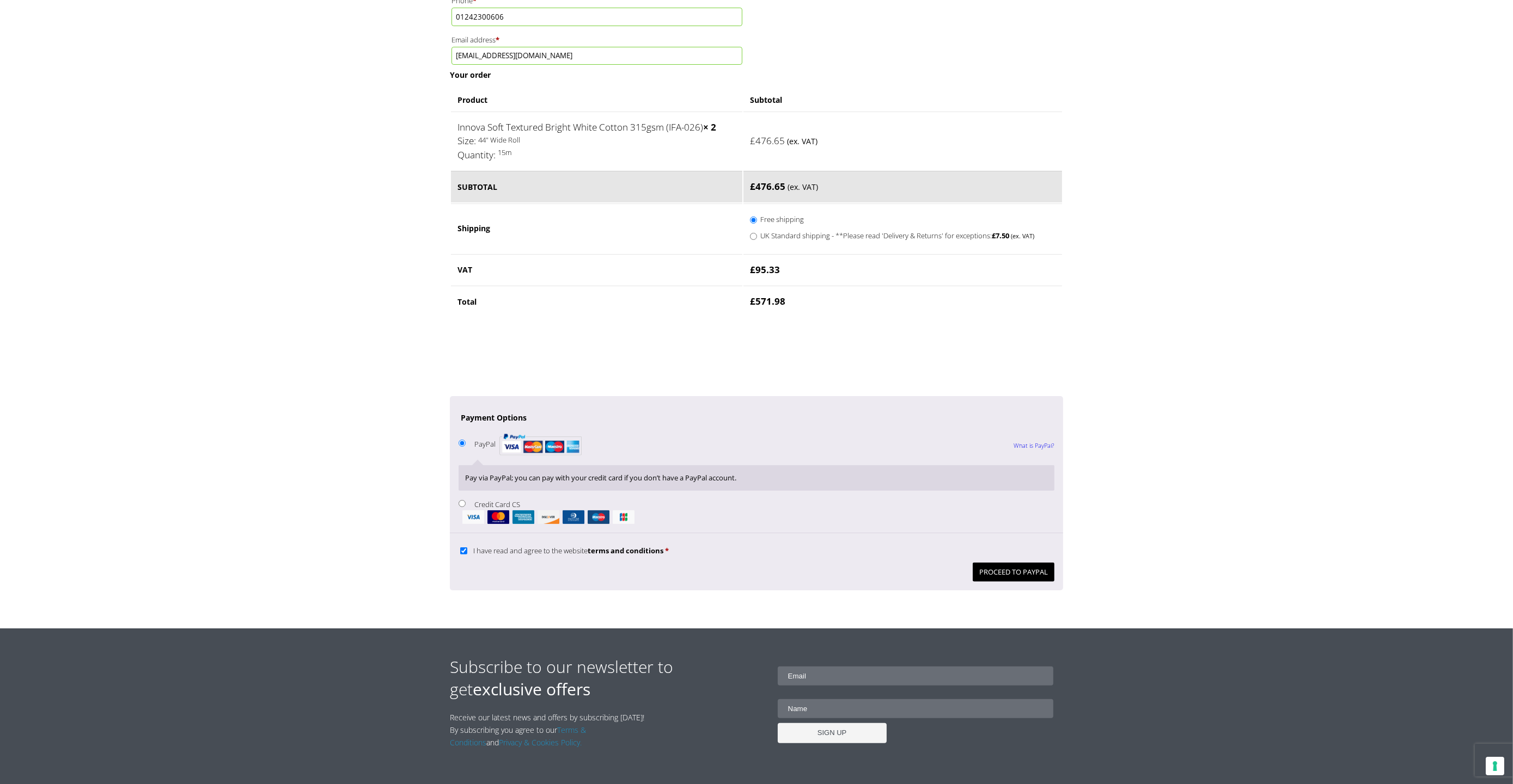
scroll to position [609, 0]
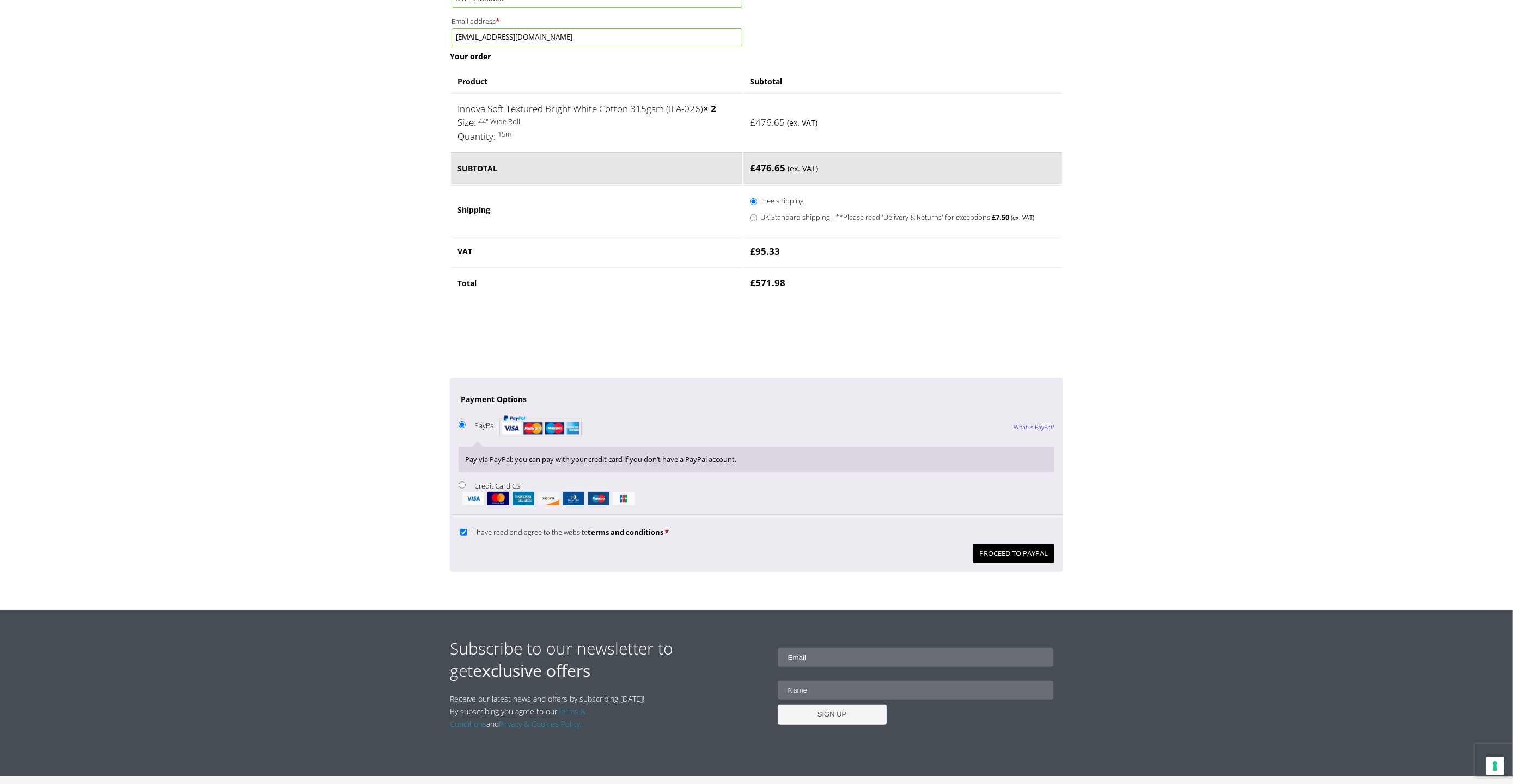
drag, startPoint x: 338, startPoint y: 540, endPoint x: 770, endPoint y: 478, distance: 436.4
click at [1014, 561] on button "Proceed to PayPal" at bounding box center [1013, 554] width 81 height 19
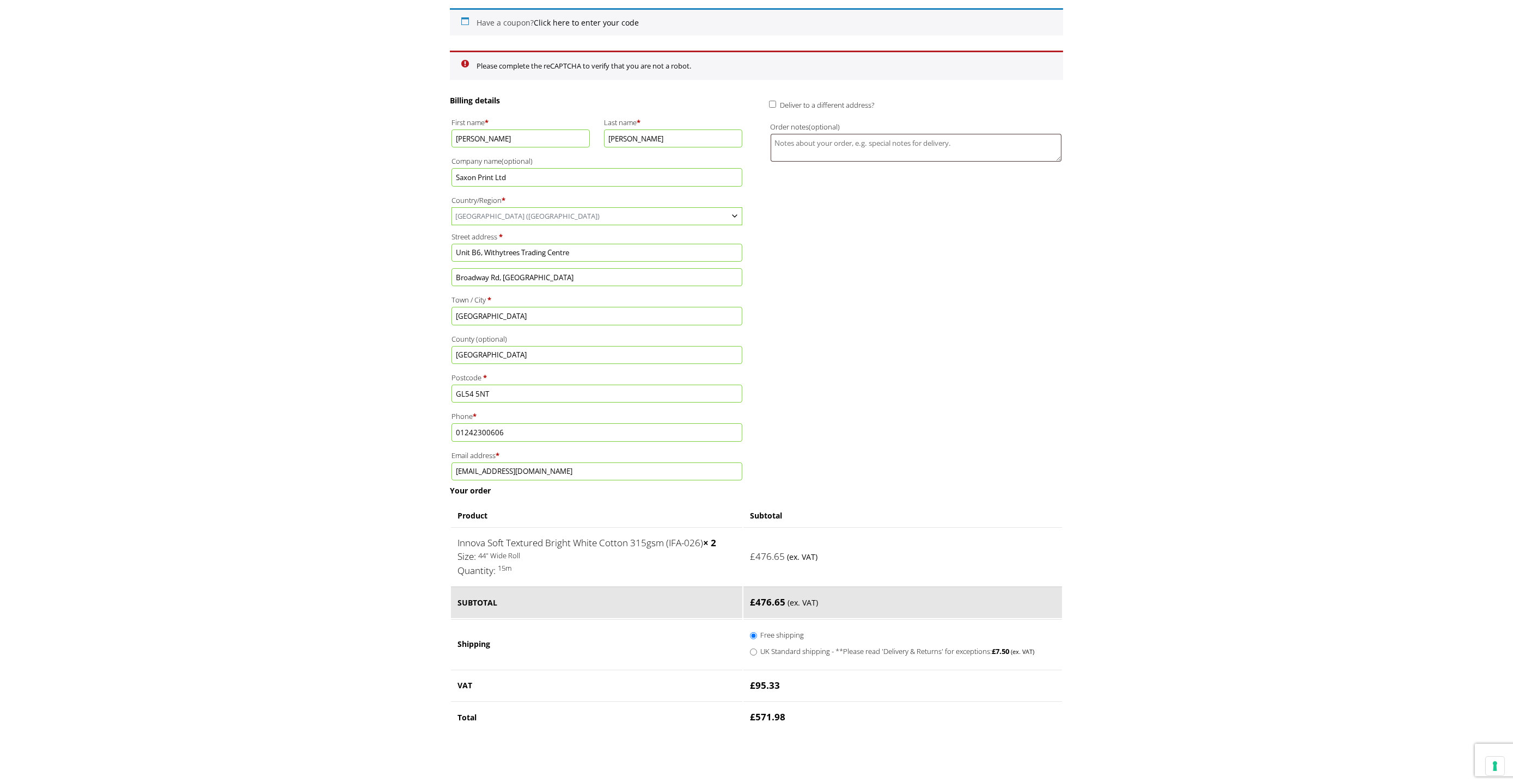
scroll to position [171, 0]
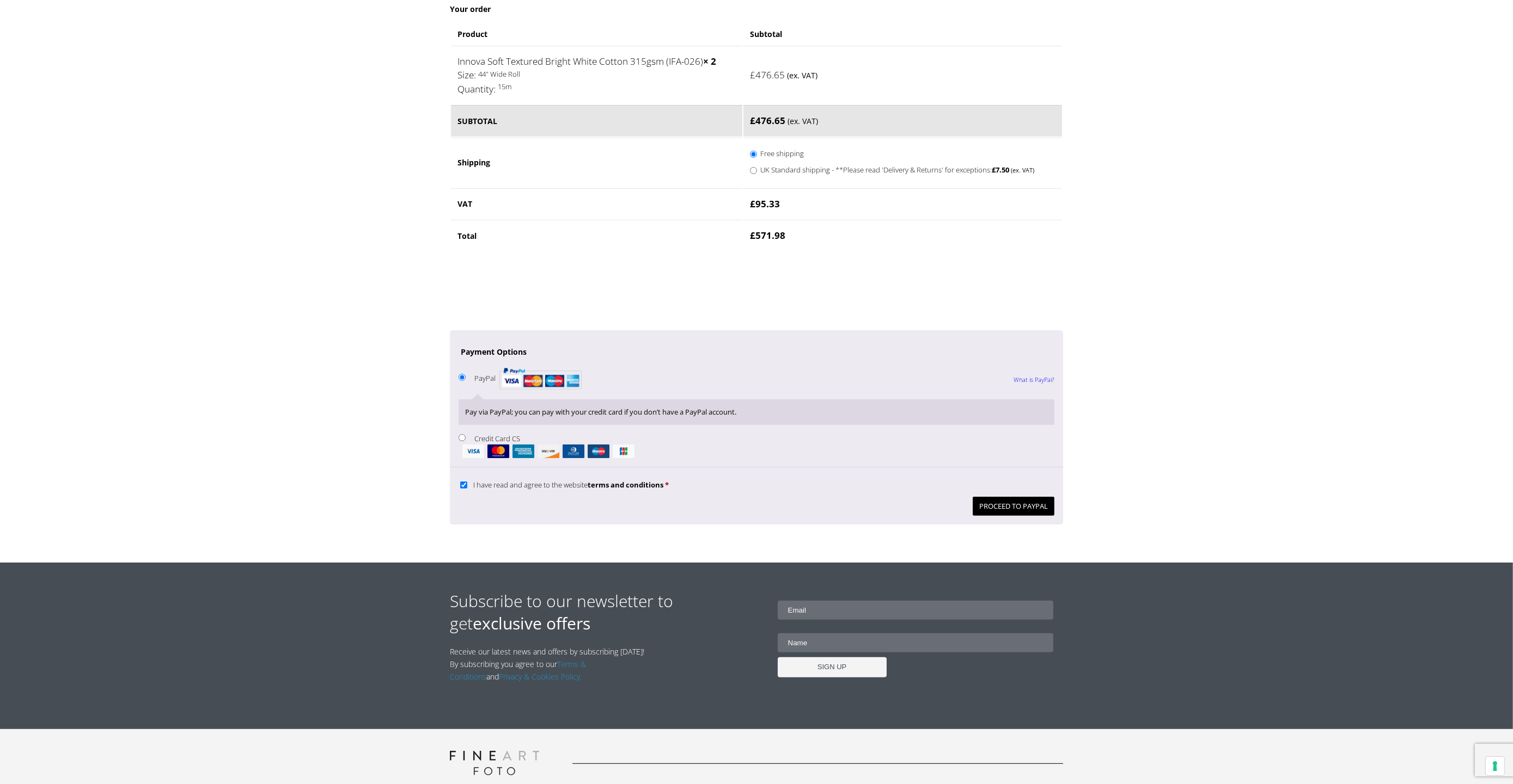
scroll to position [662, 0]
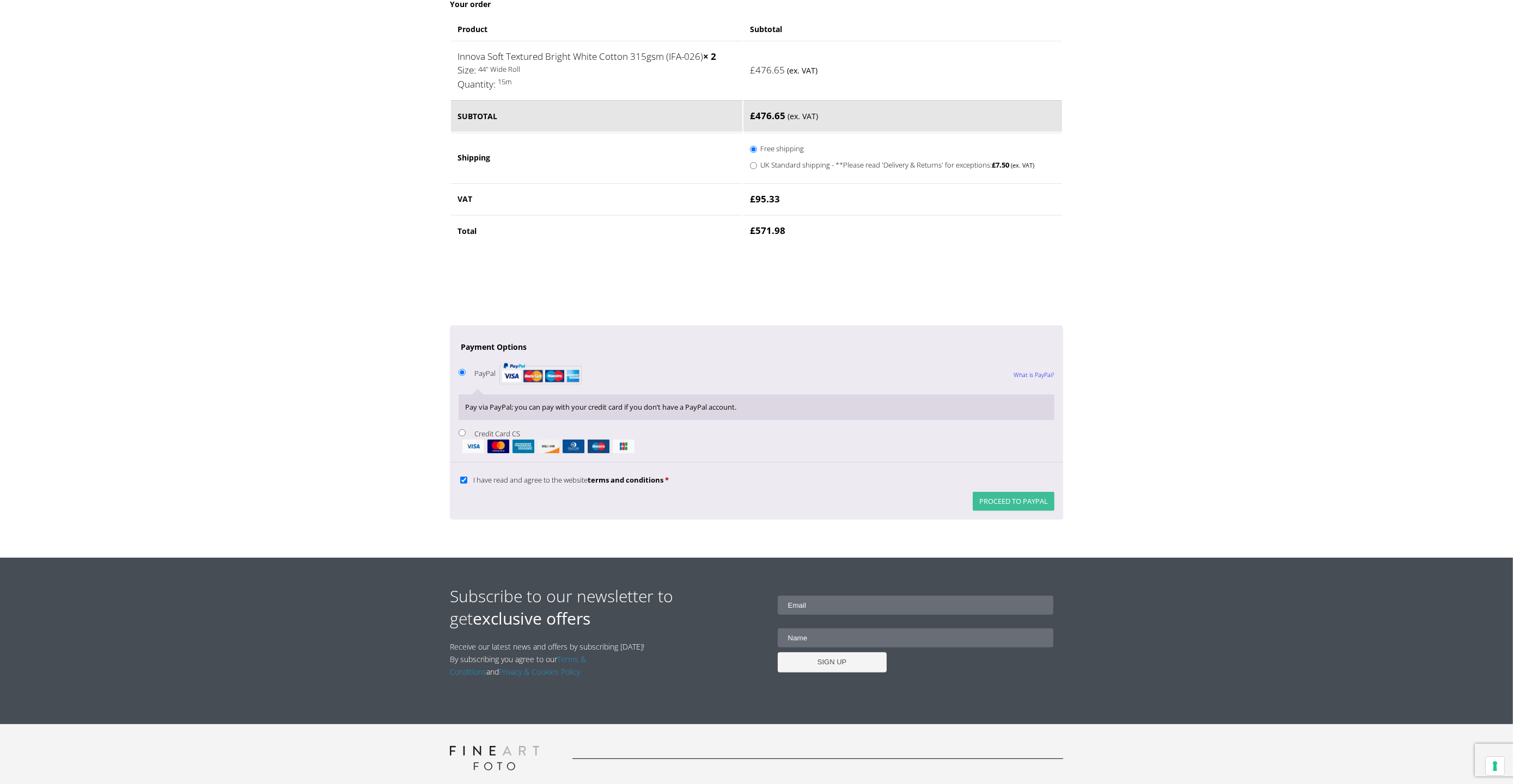
click at [1007, 508] on button "Proceed to PayPal" at bounding box center [1013, 502] width 81 height 19
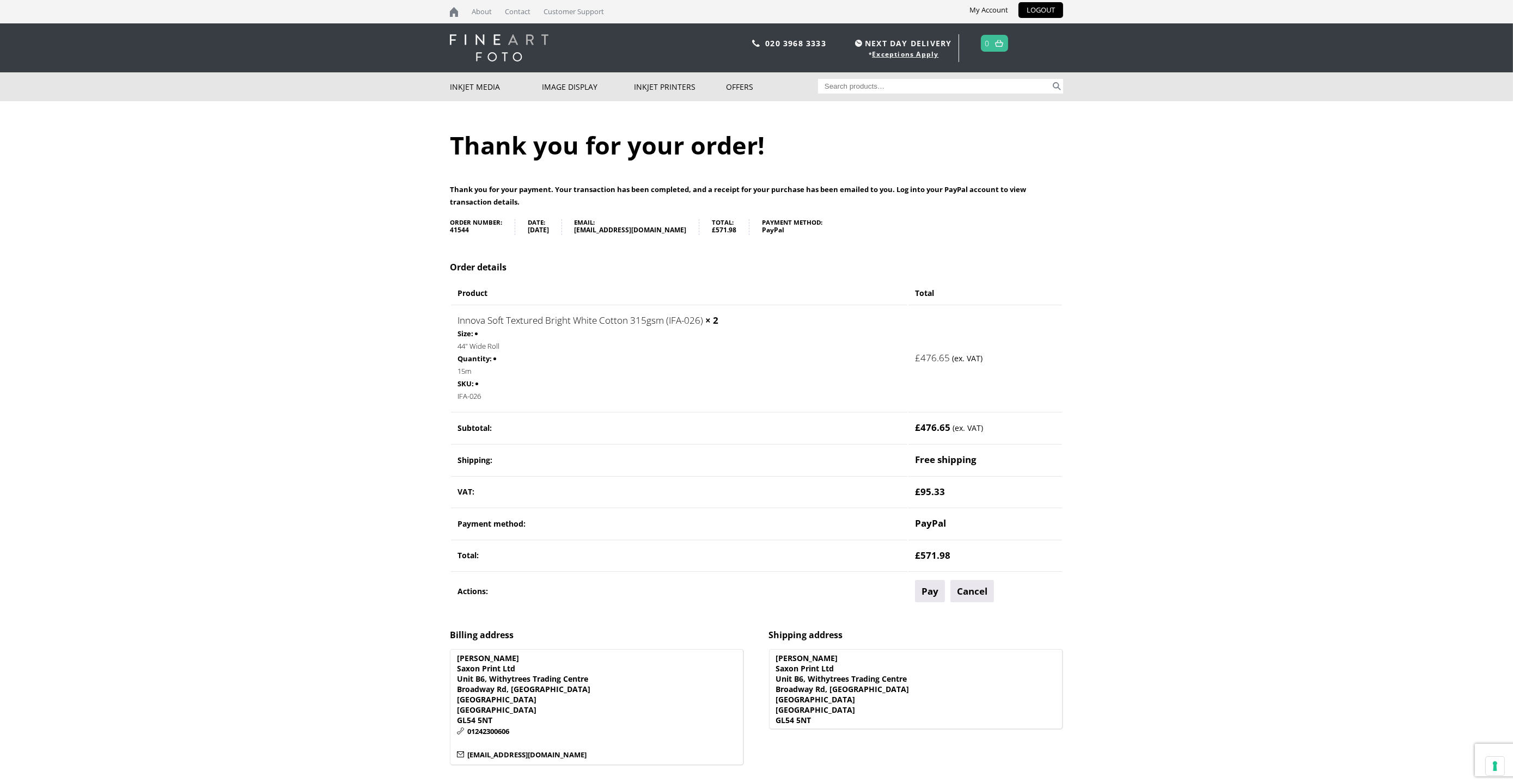
click at [1134, 492] on body "NEXT DAY DELIVERY * Exceptions Apply About Contact Customer Support My Account …" at bounding box center [756, 392] width 1513 height 784
